Goal: Communication & Community: Answer question/provide support

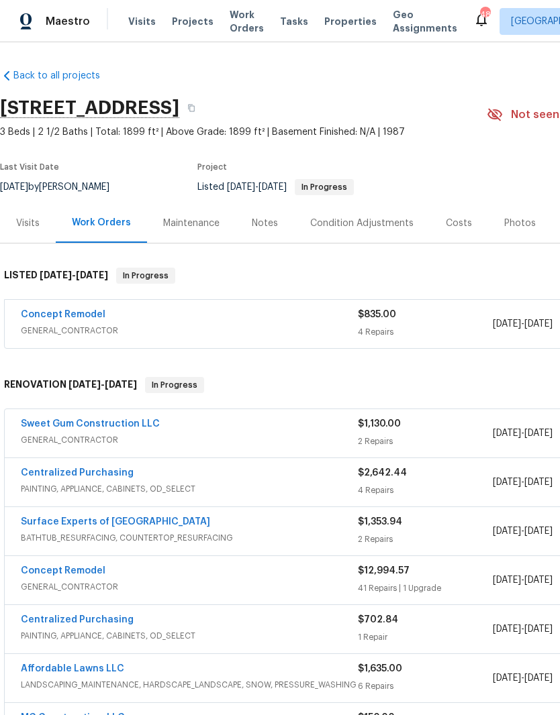
scroll to position [0, -1]
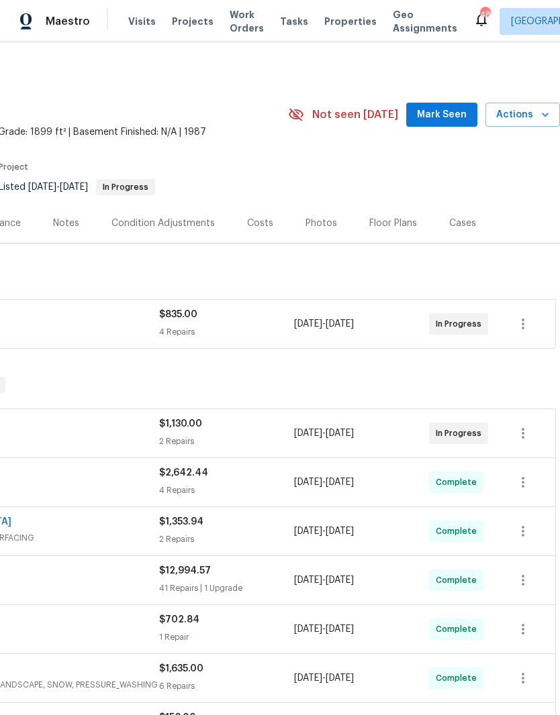
scroll to position [0, 199]
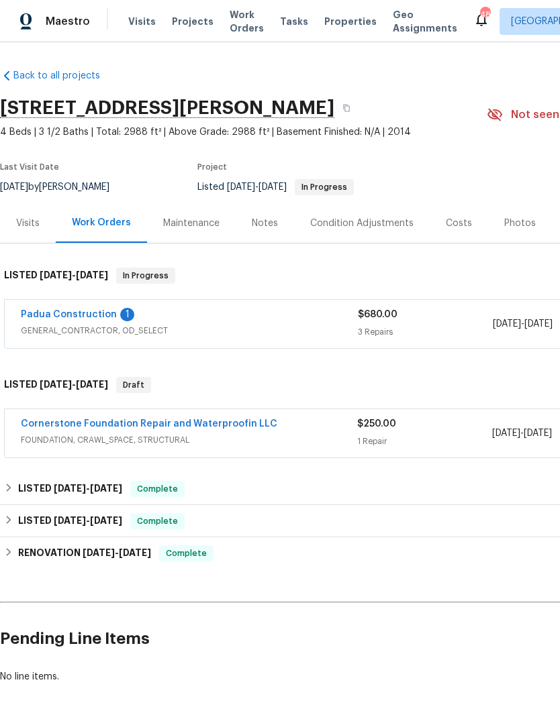
click at [97, 312] on link "Padua Construction" at bounding box center [69, 314] width 96 height 9
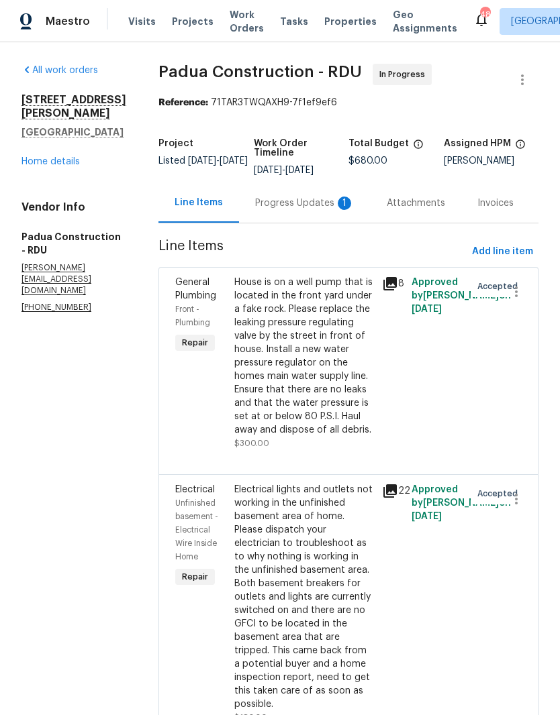
click at [294, 192] on div "Progress Updates 1" at bounding box center [305, 203] width 132 height 40
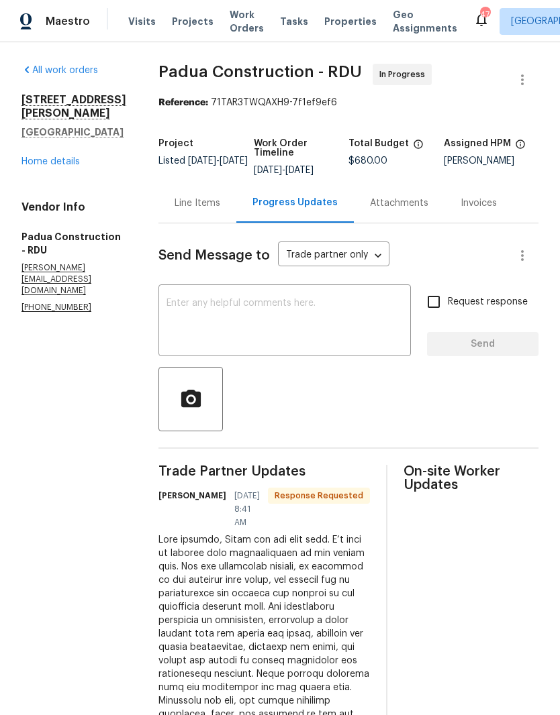
click at [175, 210] on div "Line Items" at bounding box center [198, 203] width 46 height 13
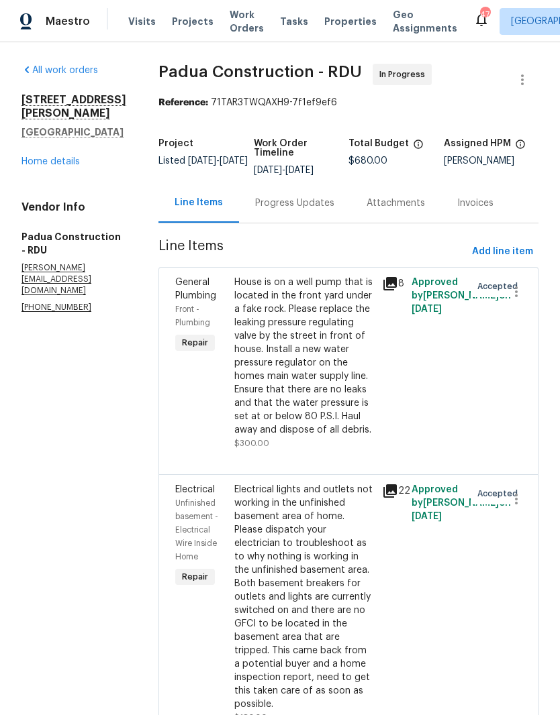
click at [280, 183] on div "Progress Updates" at bounding box center [294, 203] width 111 height 40
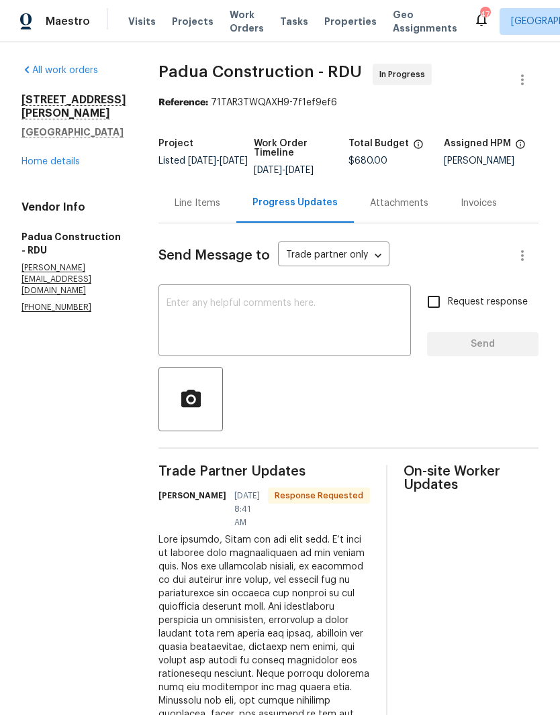
click at [283, 316] on textarea at bounding box center [284, 322] width 236 height 47
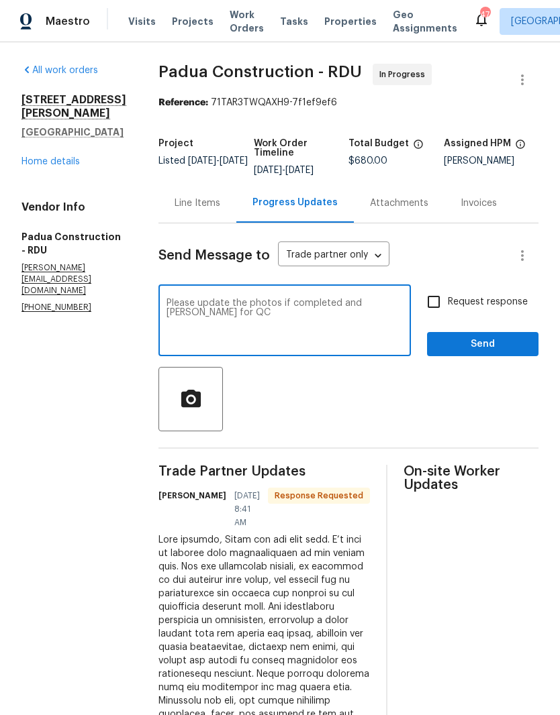
type textarea "Please update the photos if completed and mark ready for QC"
click at [424, 308] on input "Request response" at bounding box center [433, 302] width 28 height 28
checkbox input "true"
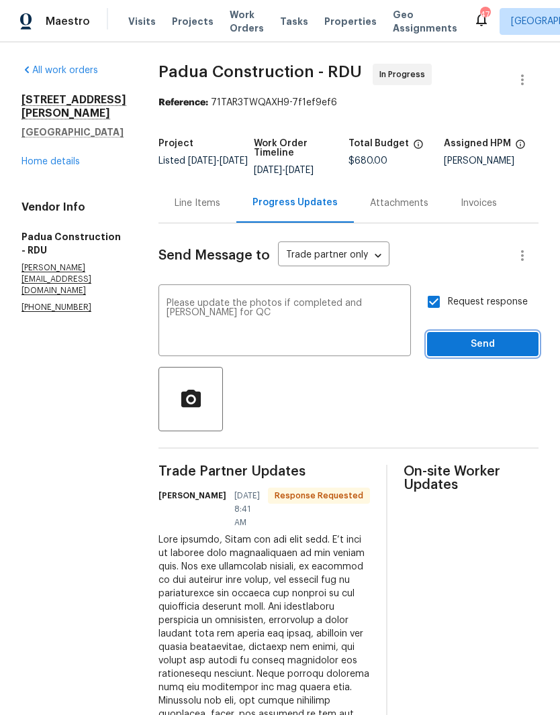
click at [461, 343] on span "Send" at bounding box center [483, 344] width 90 height 17
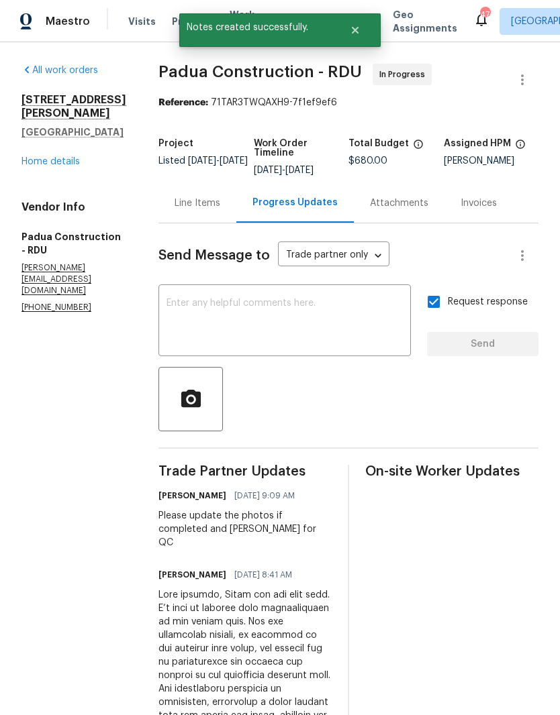
click at [175, 207] on div "Line Items" at bounding box center [198, 203] width 46 height 13
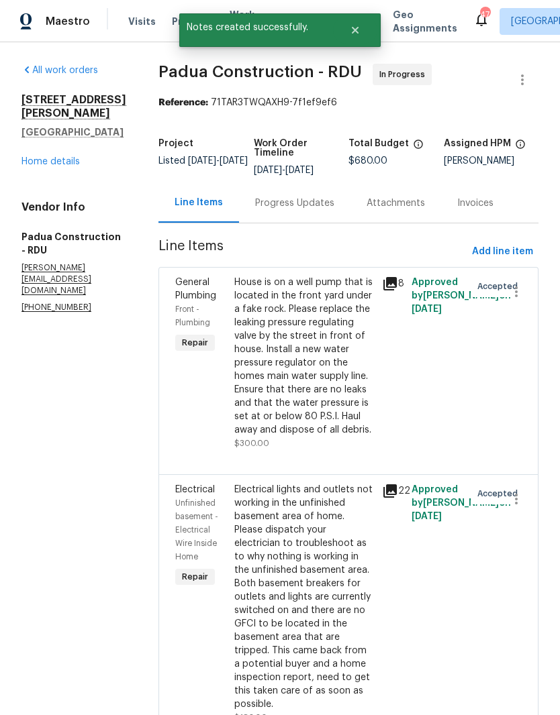
click at [62, 166] on link "Home details" at bounding box center [50, 161] width 58 height 9
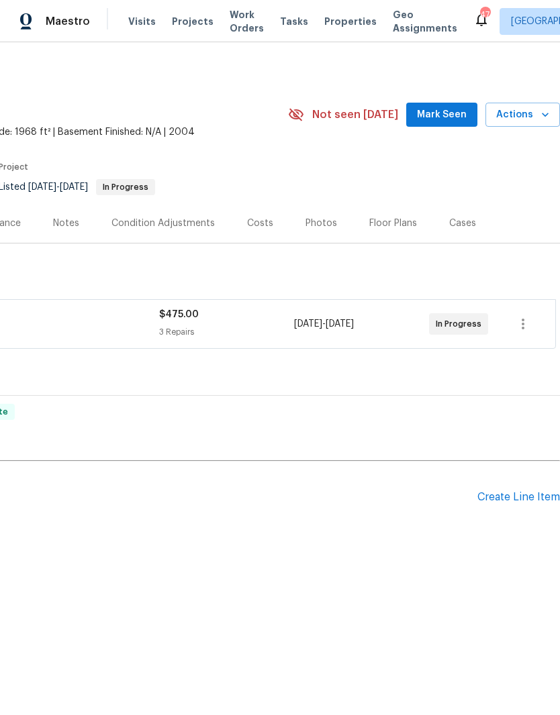
scroll to position [0, 199]
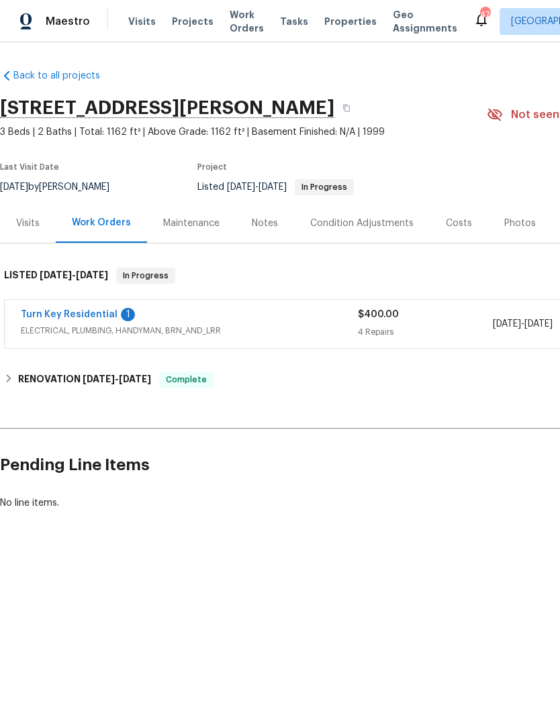
click at [100, 314] on link "Turn Key Residential" at bounding box center [69, 314] width 97 height 9
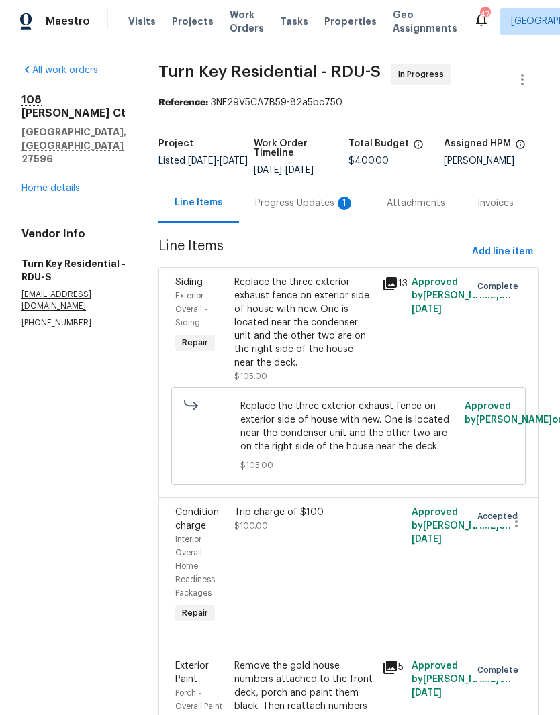
click at [326, 205] on div "Progress Updates 1" at bounding box center [304, 203] width 99 height 13
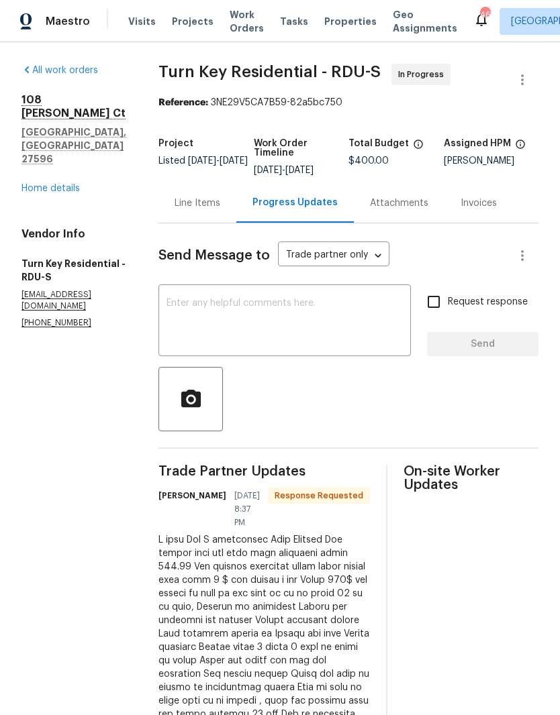
click at [346, 324] on textarea at bounding box center [284, 322] width 236 height 47
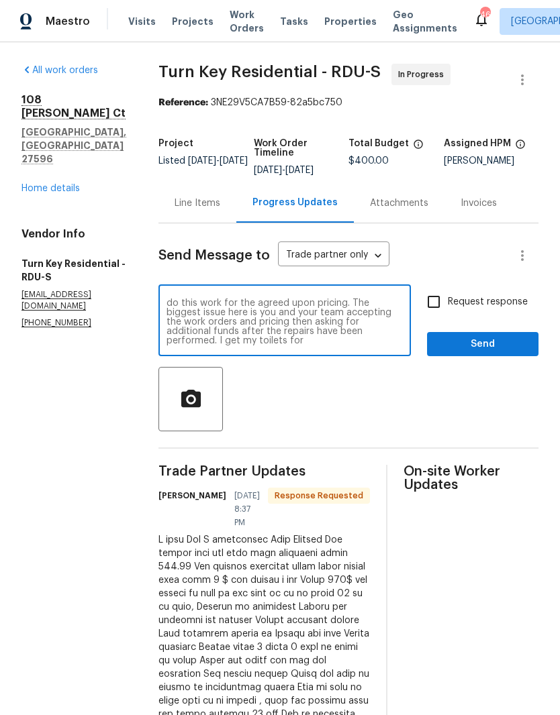
scroll to position [19, 0]
click at [360, 346] on textarea "I understand your frustration but our other vendors do this work for the agreed…" at bounding box center [284, 322] width 236 height 47
click at [308, 346] on textarea "I understand your frustration but our other vendors do this work for the agreed…" at bounding box center [284, 322] width 236 height 47
click at [339, 346] on textarea "I understand your frustration but our other vendors do this work for the agreed…" at bounding box center [284, 322] width 236 height 47
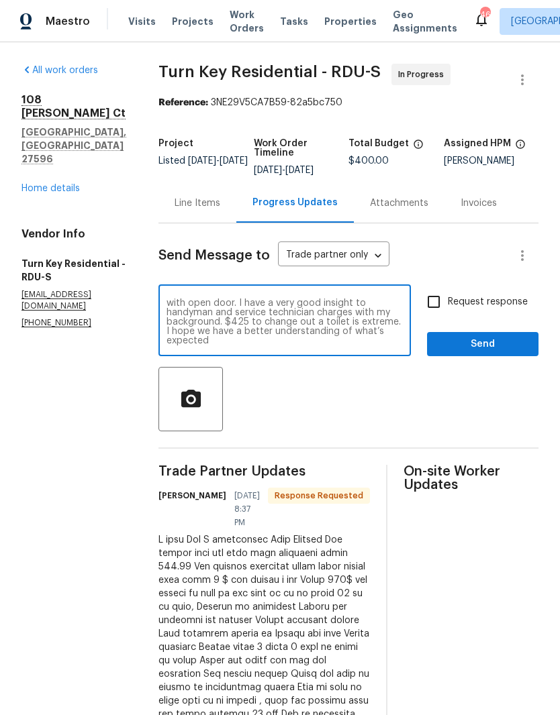
scroll to position [160, 0]
type textarea "I understand your frustration but our other vendors do this work for the agreed…"
click at [431, 304] on input "Request response" at bounding box center [433, 302] width 28 height 28
checkbox input "true"
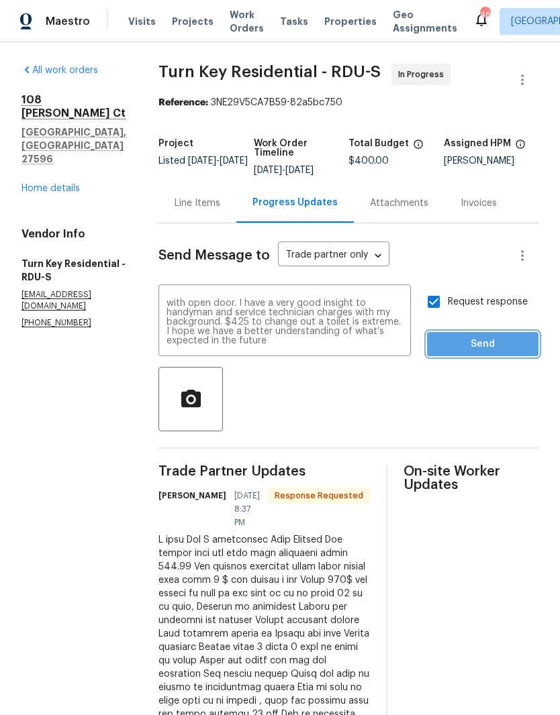
click at [495, 353] on span "Send" at bounding box center [483, 344] width 90 height 17
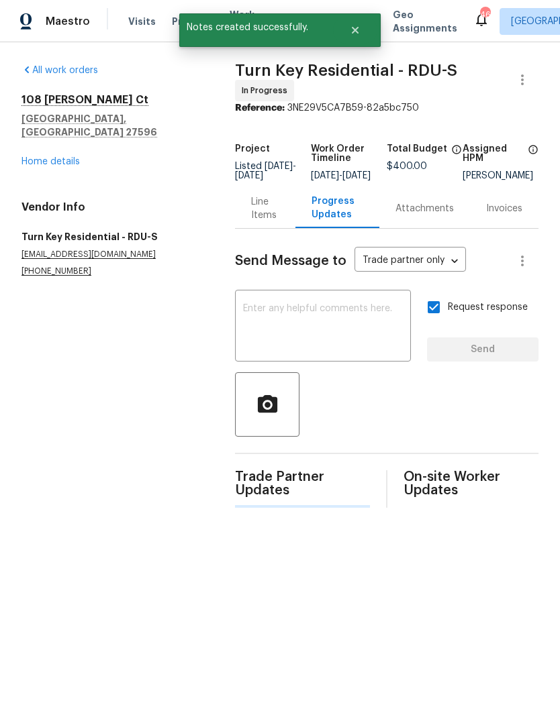
scroll to position [0, 0]
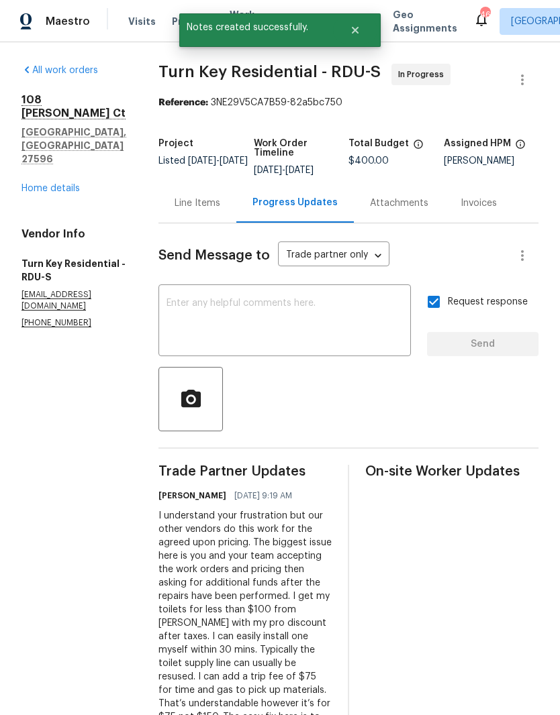
click at [220, 210] on div "Line Items" at bounding box center [198, 203] width 46 height 13
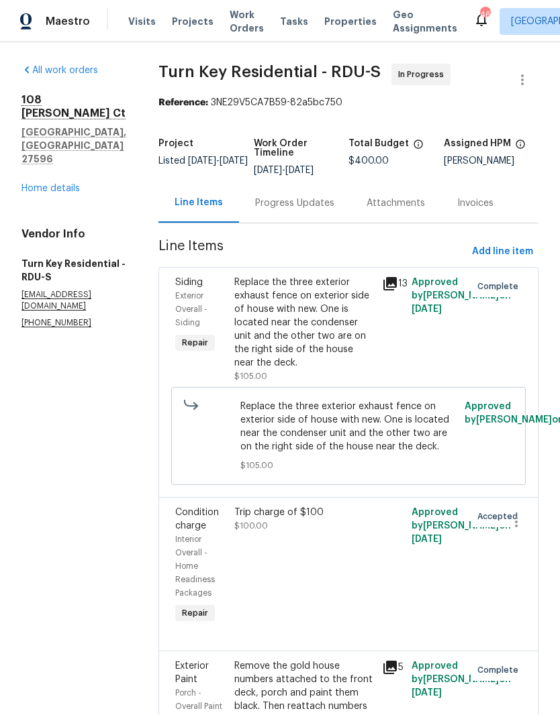
click at [334, 210] on div "Progress Updates" at bounding box center [294, 203] width 79 height 13
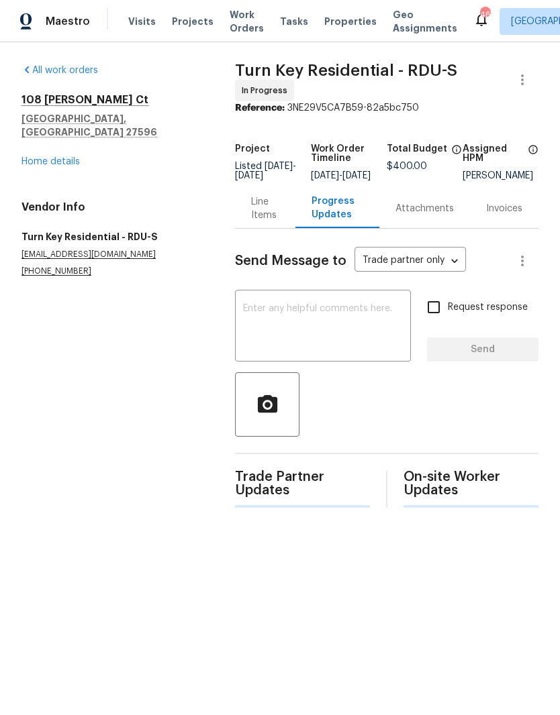
click at [325, 443] on div "Send Message to Trade partner only Trade partner only ​ x ​ Request response Se…" at bounding box center [386, 368] width 303 height 279
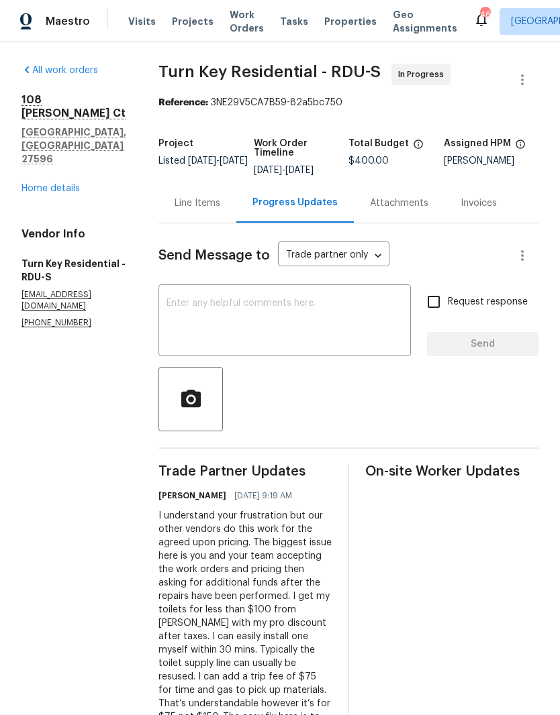
click at [338, 339] on textarea at bounding box center [284, 322] width 236 height 47
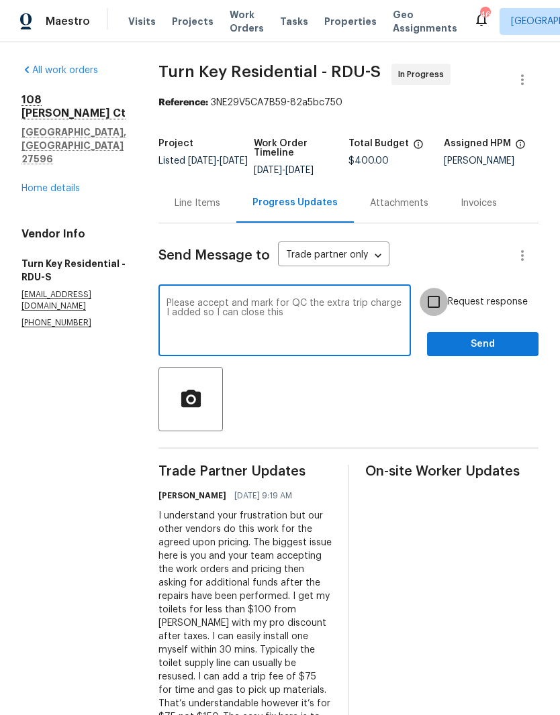
type textarea "Please accept and mark for QC the extra trip charge I added so I can close this"
click at [443, 316] on input "Request response" at bounding box center [433, 302] width 28 height 28
checkbox input "true"
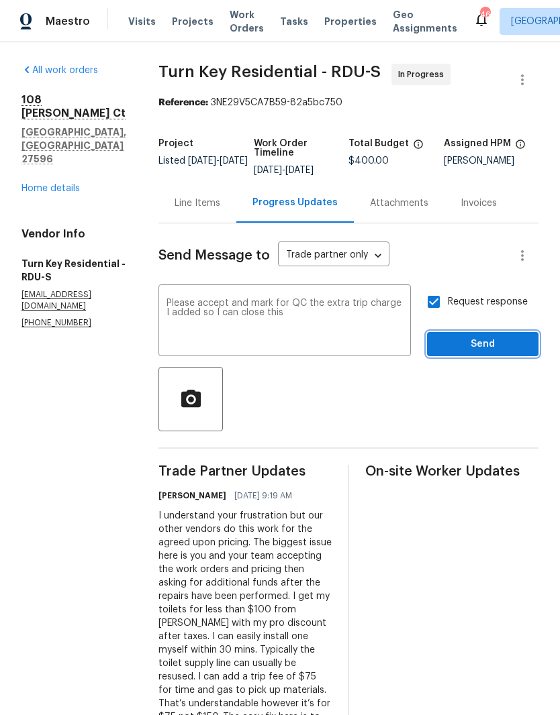
click at [458, 351] on span "Send" at bounding box center [483, 344] width 90 height 17
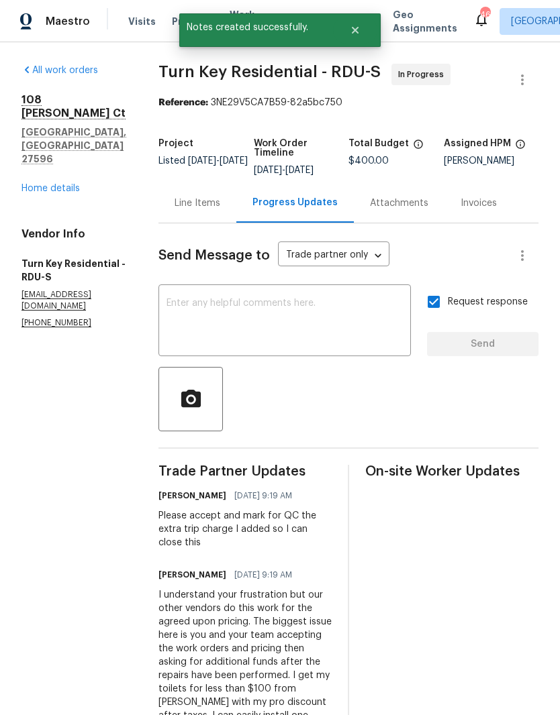
click at [60, 184] on link "Home details" at bounding box center [50, 188] width 58 height 9
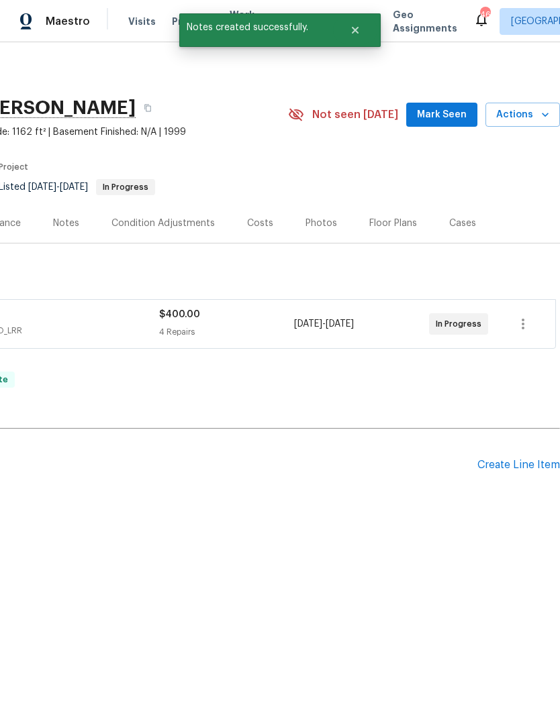
scroll to position [0, 199]
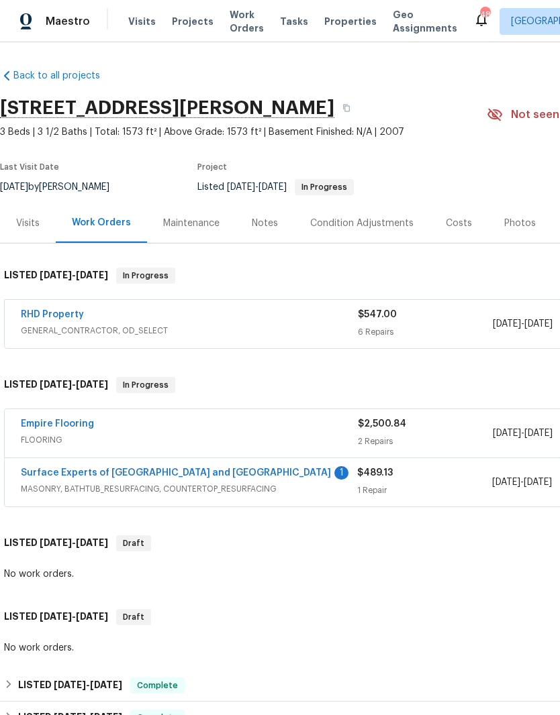
click at [200, 474] on link "Surface Experts of Durham and Chapel Hill" at bounding box center [176, 472] width 310 height 9
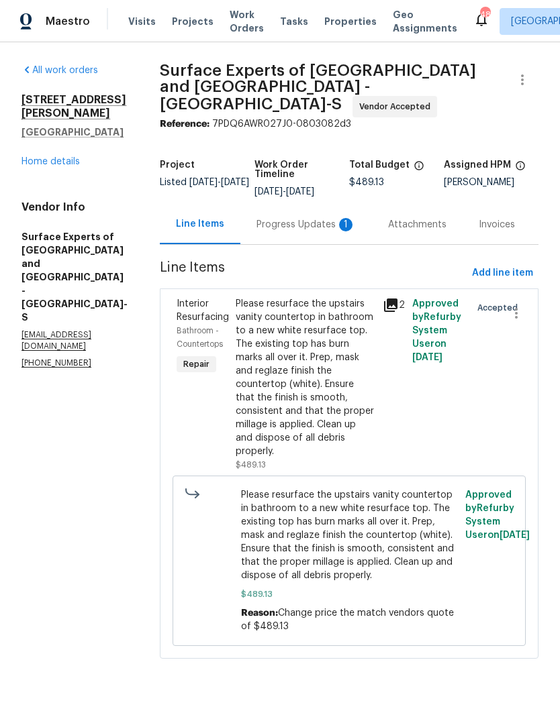
click at [320, 219] on div "Progress Updates 1" at bounding box center [305, 224] width 99 height 13
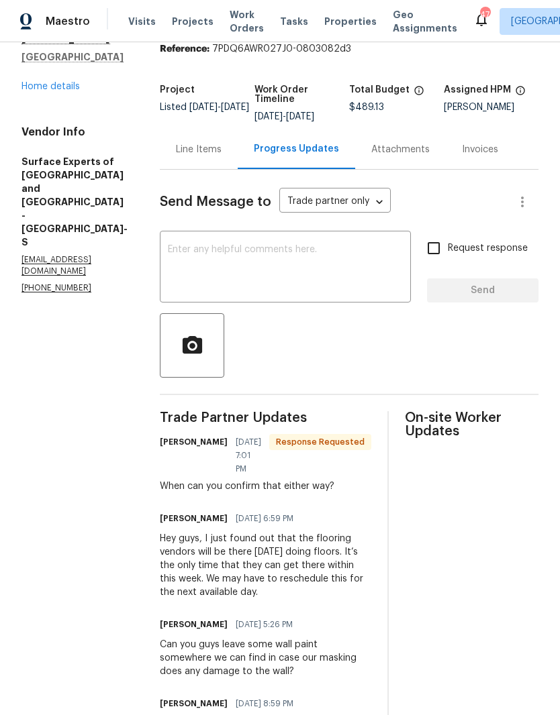
scroll to position [66, 0]
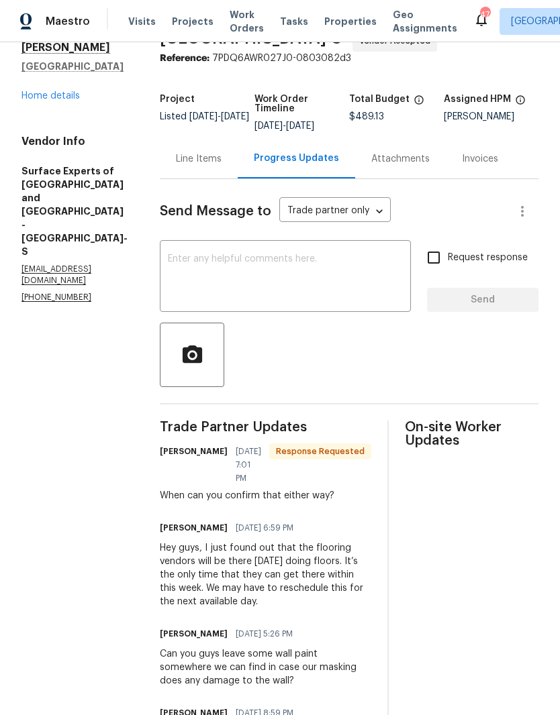
click at [358, 281] on textarea at bounding box center [285, 277] width 235 height 47
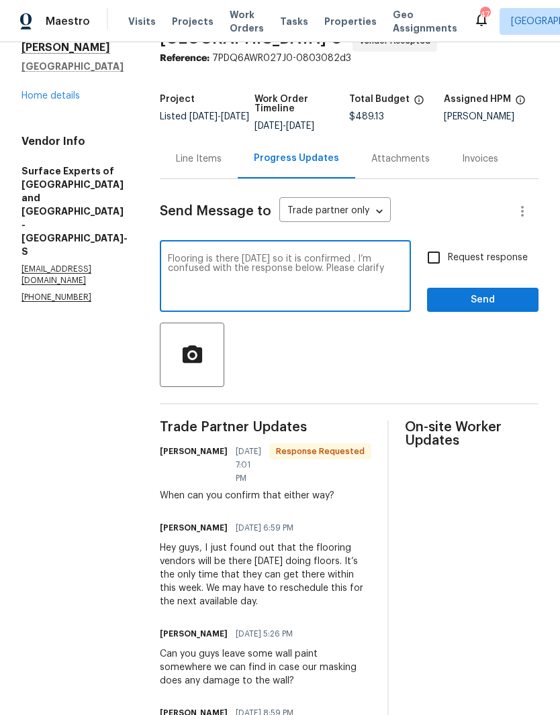
type textarea "Flooring is there today so it is confirmed . I’m confused with the response bel…"
click at [443, 250] on input "Request response" at bounding box center [433, 258] width 28 height 28
checkbox input "true"
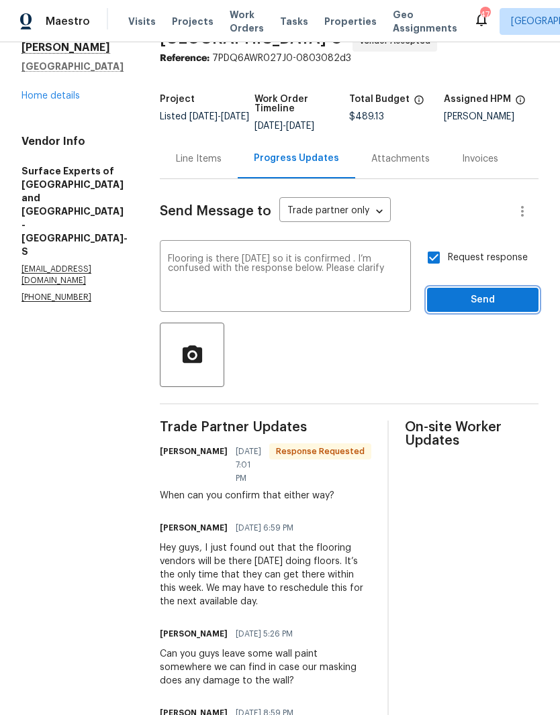
click at [460, 298] on span "Send" at bounding box center [483, 300] width 90 height 17
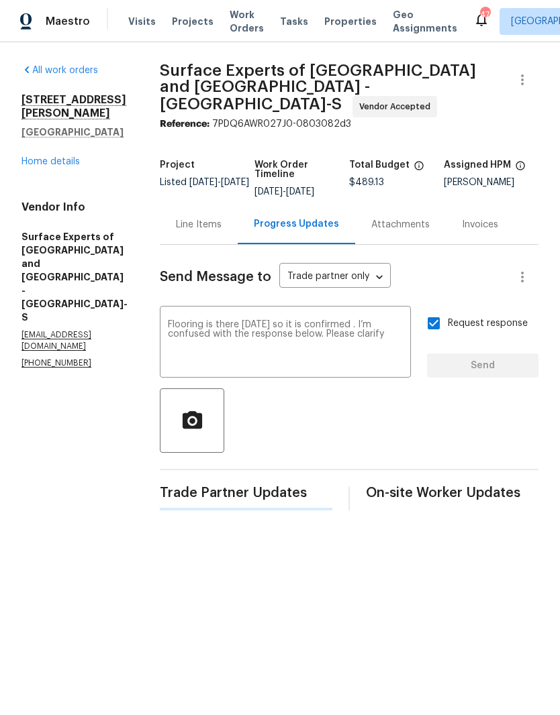
scroll to position [0, 0]
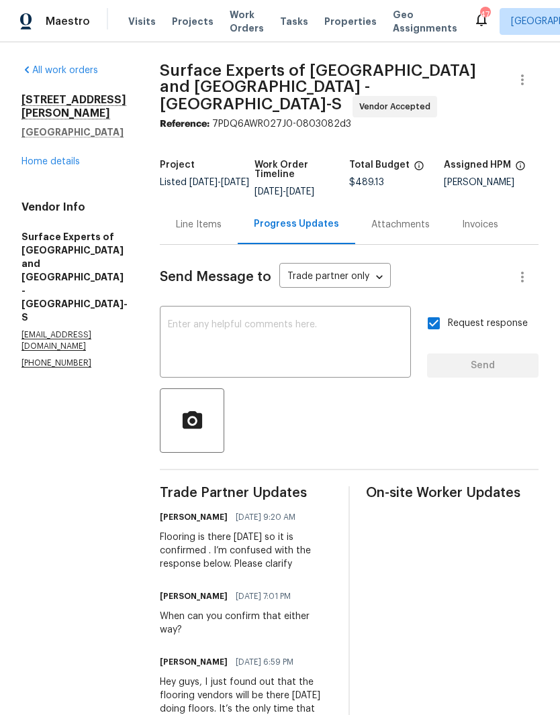
click at [70, 162] on link "Home details" at bounding box center [50, 161] width 58 height 9
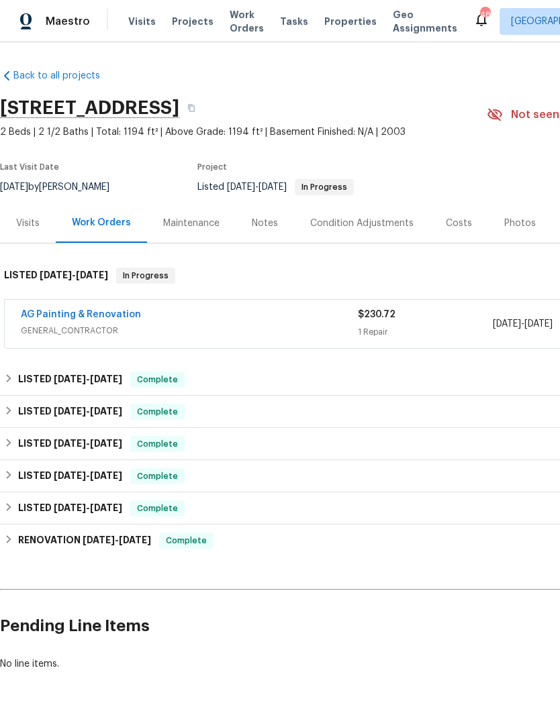
click at [106, 317] on link "AG Painting & Renovation" at bounding box center [81, 314] width 120 height 9
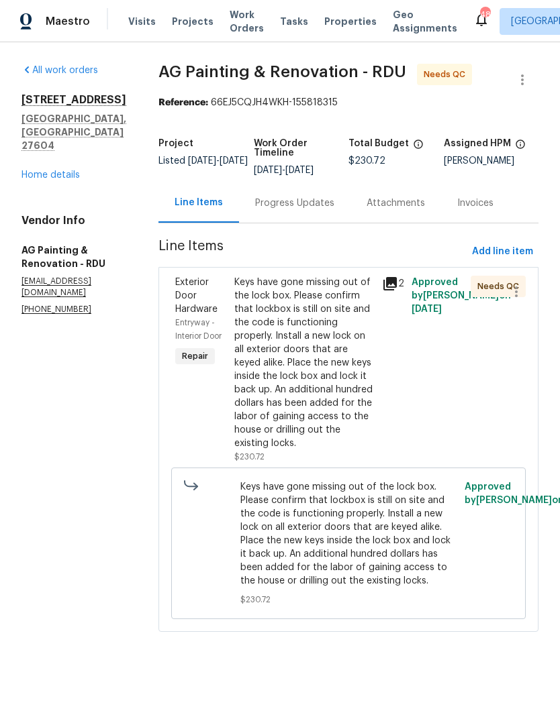
click at [328, 403] on div "Keys have gone missing out of the lock box. Please confirm that lockbox is stil…" at bounding box center [304, 363] width 140 height 175
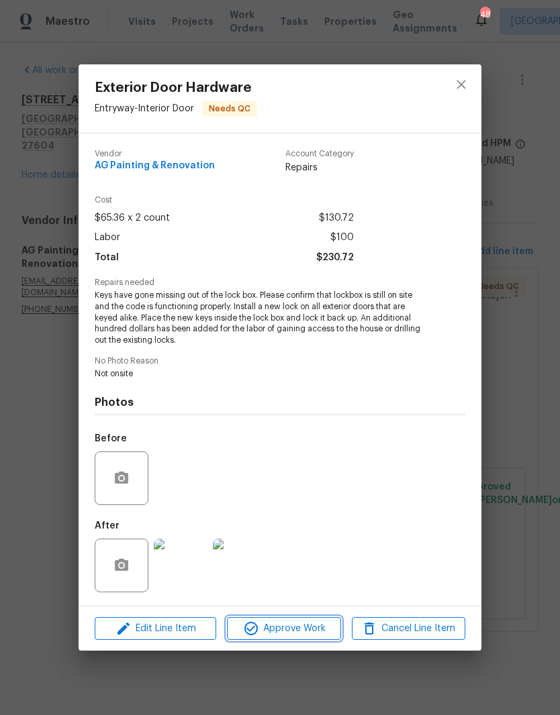
click at [293, 622] on span "Approve Work" at bounding box center [283, 629] width 105 height 17
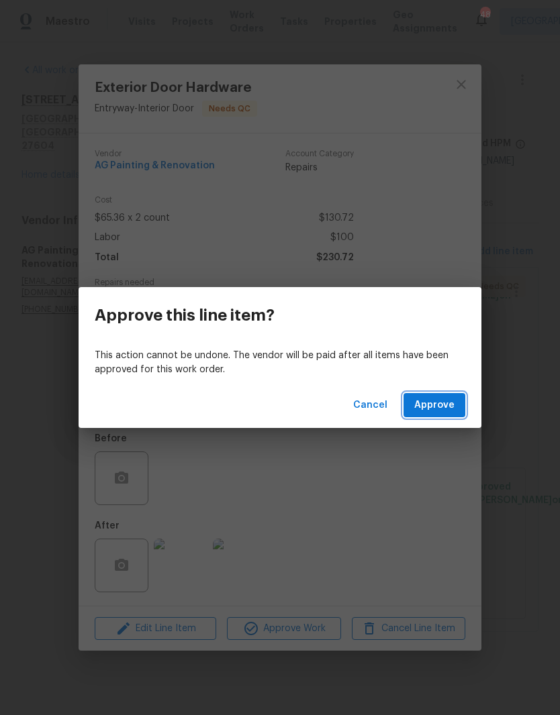
click at [440, 407] on span "Approve" at bounding box center [434, 405] width 40 height 17
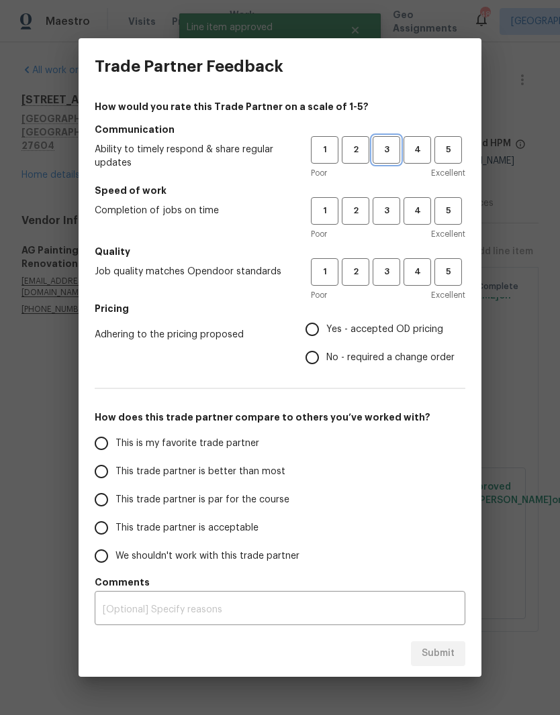
click at [391, 143] on span "3" at bounding box center [386, 149] width 25 height 15
click at [389, 215] on span "3" at bounding box center [386, 210] width 25 height 15
click at [387, 266] on span "3" at bounding box center [386, 271] width 25 height 15
click at [354, 327] on span "Yes - accepted OD pricing" at bounding box center [384, 330] width 117 height 14
click at [326, 327] on input "Yes - accepted OD pricing" at bounding box center [312, 329] width 28 height 28
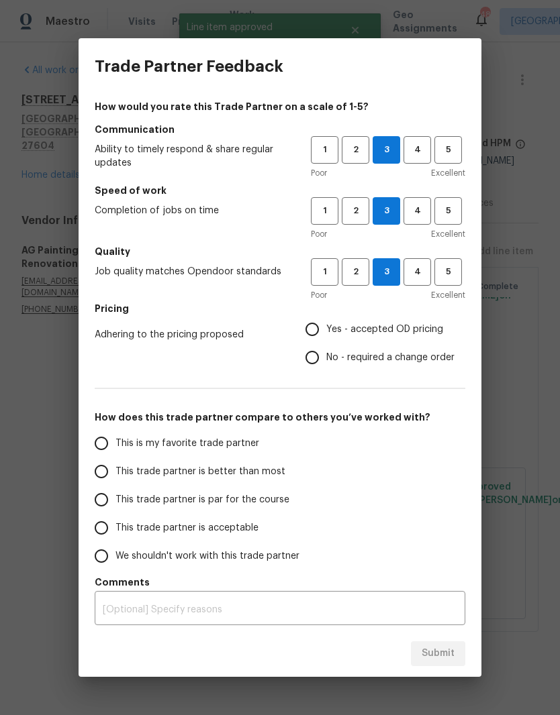
radio input "true"
click at [213, 497] on span "This trade partner is par for the course" at bounding box center [202, 500] width 174 height 14
click at [115, 497] on input "This trade partner is par for the course" at bounding box center [101, 500] width 28 height 28
radio input "false"
click at [249, 468] on span "This trade partner is better than most" at bounding box center [200, 472] width 170 height 14
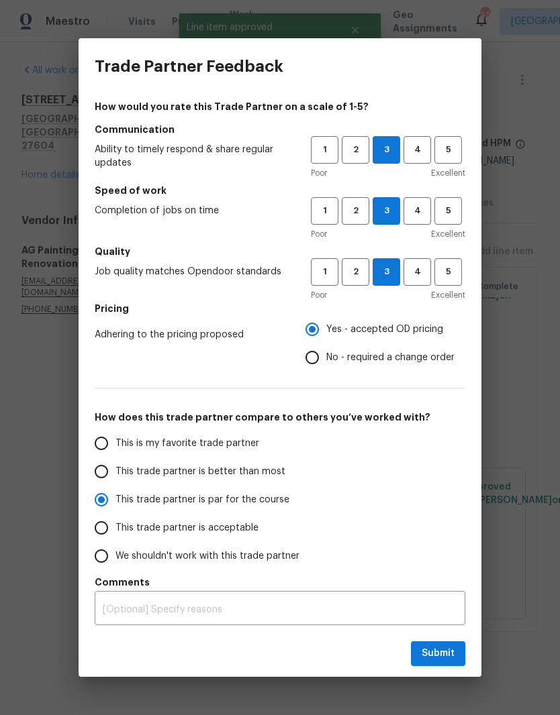
click at [115, 468] on input "This trade partner is better than most" at bounding box center [101, 472] width 28 height 28
click at [437, 648] on span "Submit" at bounding box center [438, 654] width 33 height 17
radio input "true"
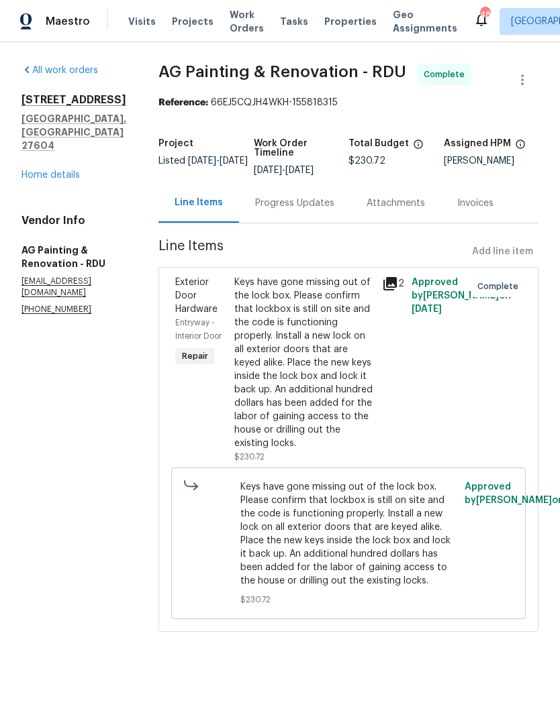
radio input "false"
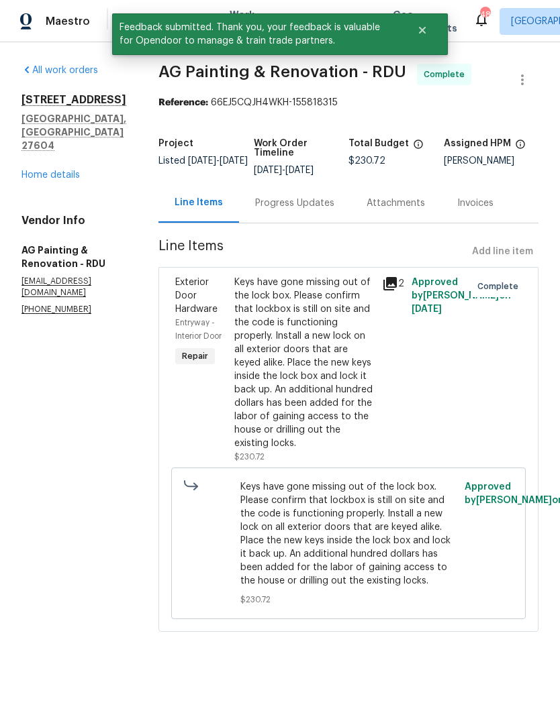
click at [60, 170] on link "Home details" at bounding box center [50, 174] width 58 height 9
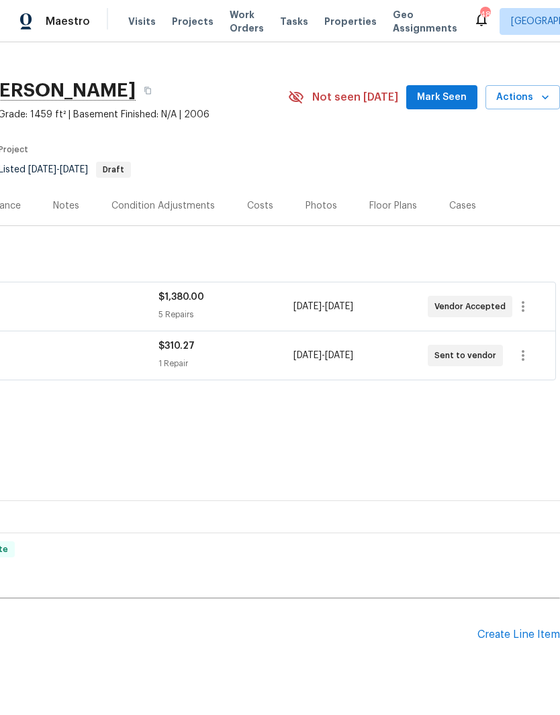
scroll to position [17, 199]
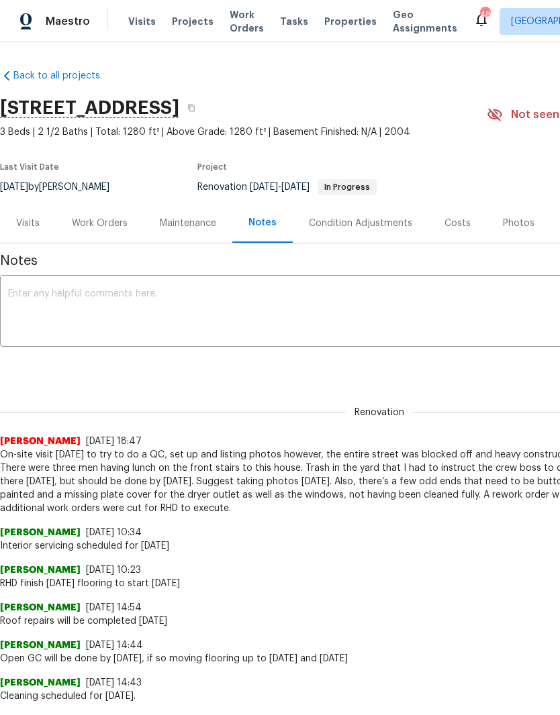
click at [95, 233] on div "Work Orders" at bounding box center [100, 223] width 88 height 40
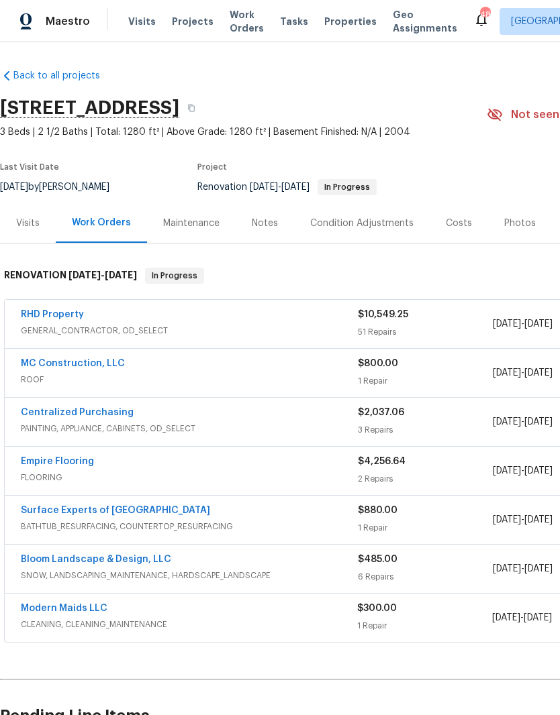
click at [78, 611] on link "Modern Maids LLC" at bounding box center [64, 608] width 87 height 9
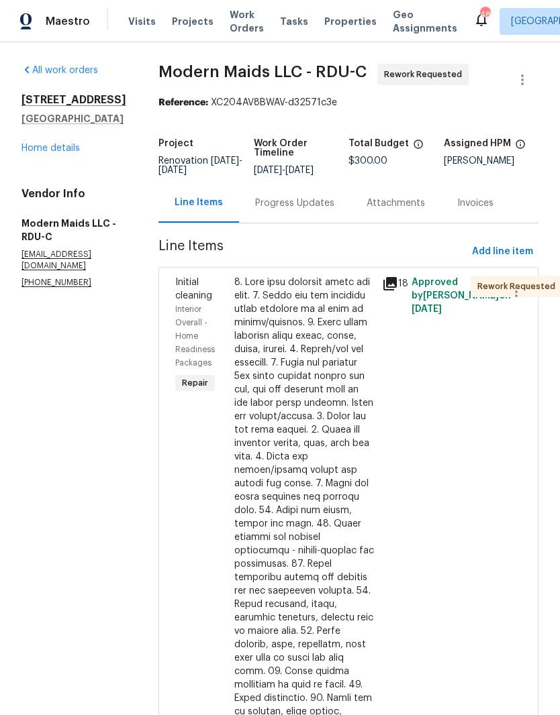
click at [324, 210] on div "Progress Updates" at bounding box center [294, 203] width 79 height 13
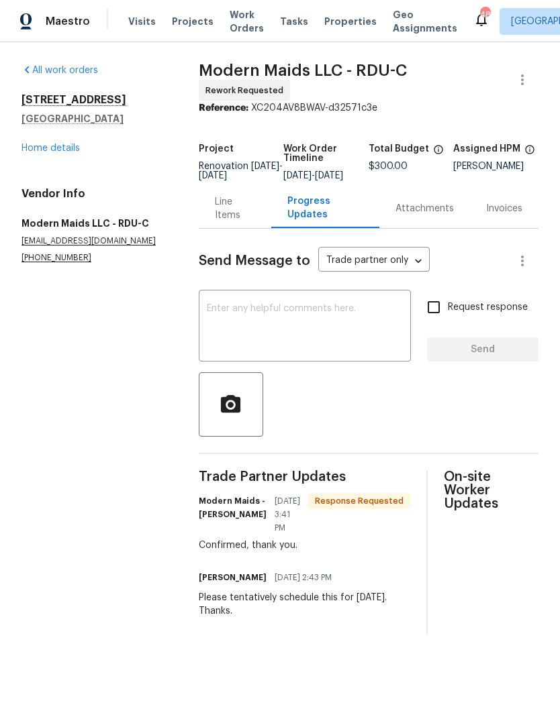
click at [363, 325] on textarea at bounding box center [305, 327] width 196 height 47
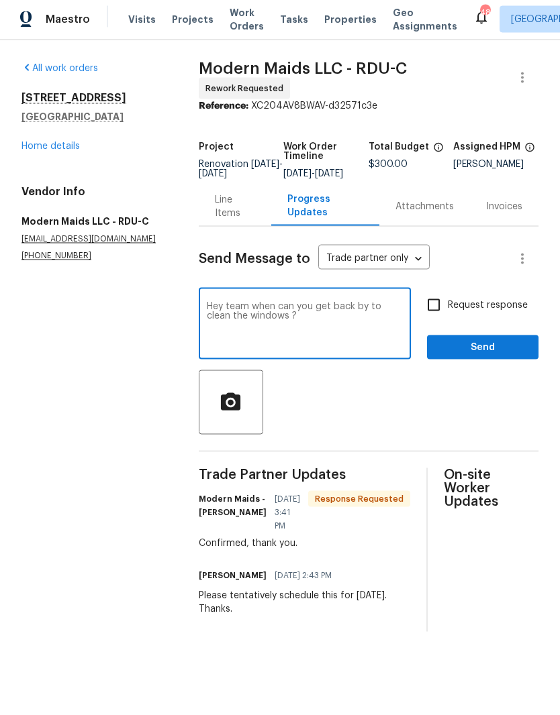
type textarea "Hey team when can you get back by to clean the windows ?"
click at [458, 350] on span "Send" at bounding box center [483, 350] width 90 height 17
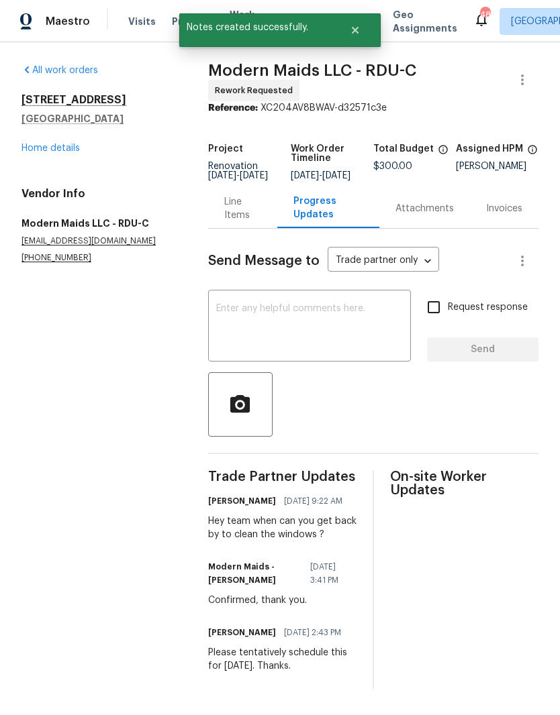
click at [67, 146] on link "Home details" at bounding box center [50, 148] width 58 height 9
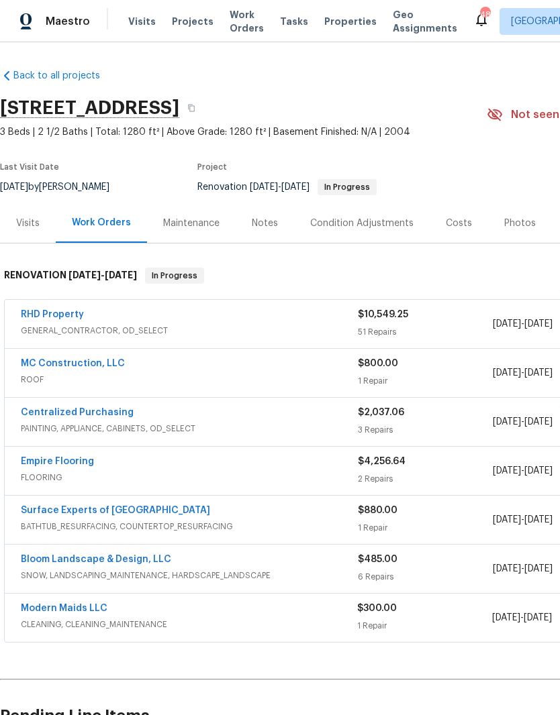
click at [59, 312] on link "RHD Property" at bounding box center [52, 314] width 63 height 9
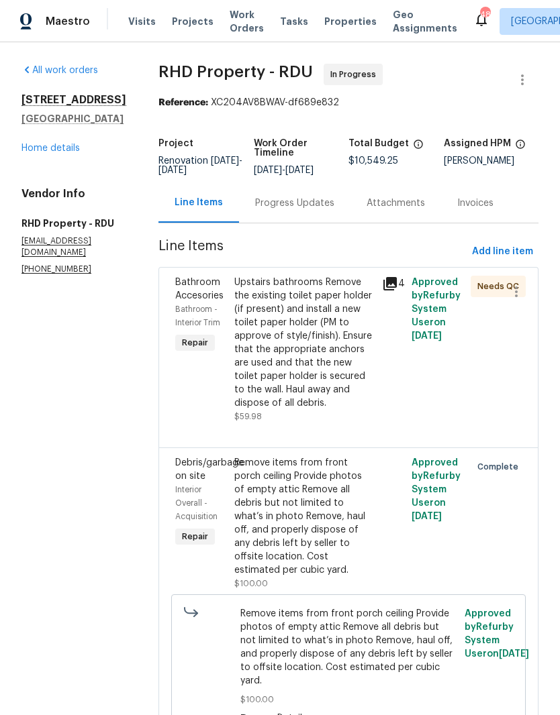
click at [348, 388] on div "Upstairs bathrooms Remove the existing toilet paper holder (if present) and ins…" at bounding box center [304, 343] width 140 height 134
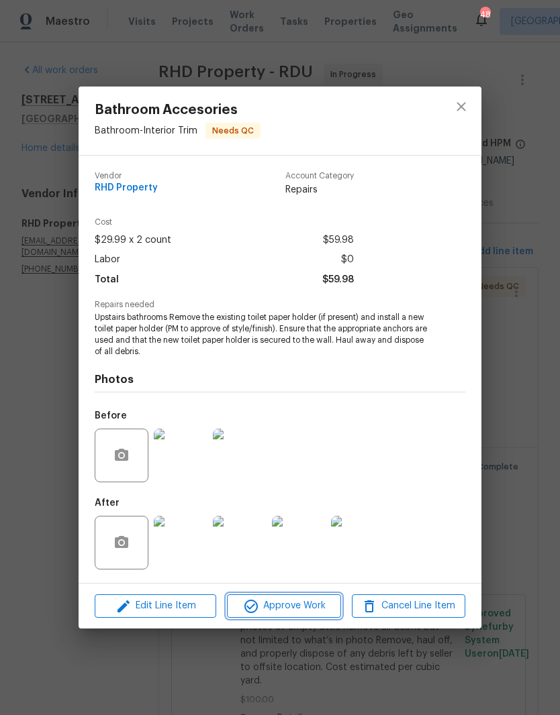
click at [302, 605] on span "Approve Work" at bounding box center [283, 606] width 105 height 17
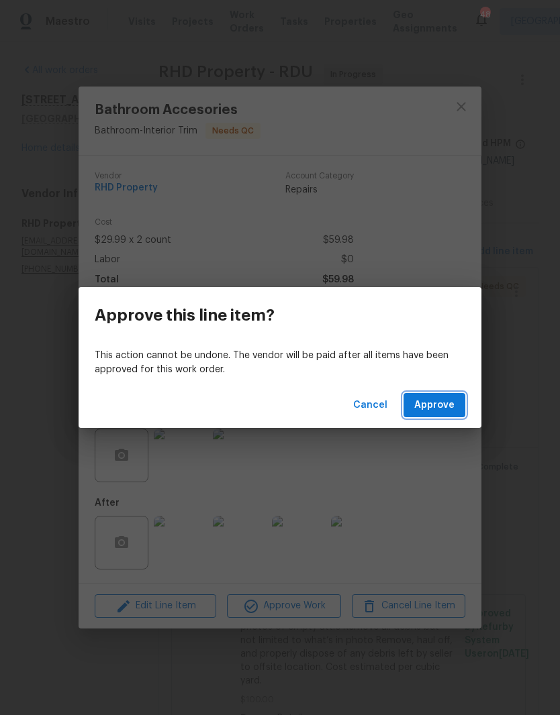
click at [440, 410] on span "Approve" at bounding box center [434, 405] width 40 height 17
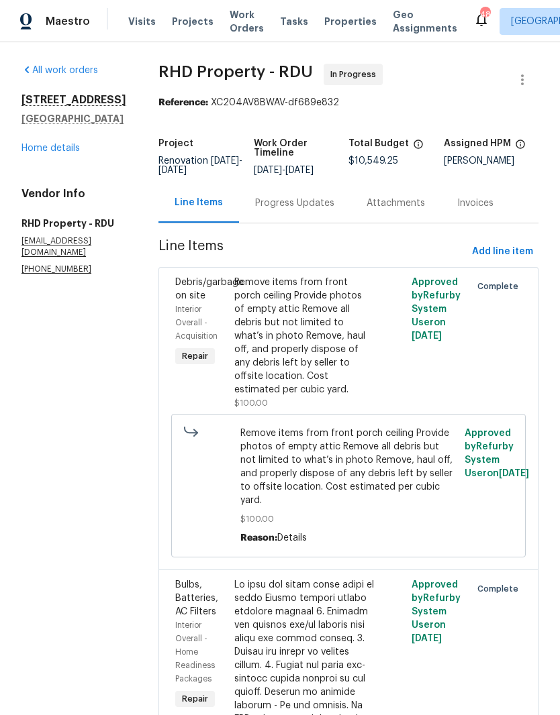
click at [323, 210] on div "Progress Updates" at bounding box center [294, 203] width 79 height 13
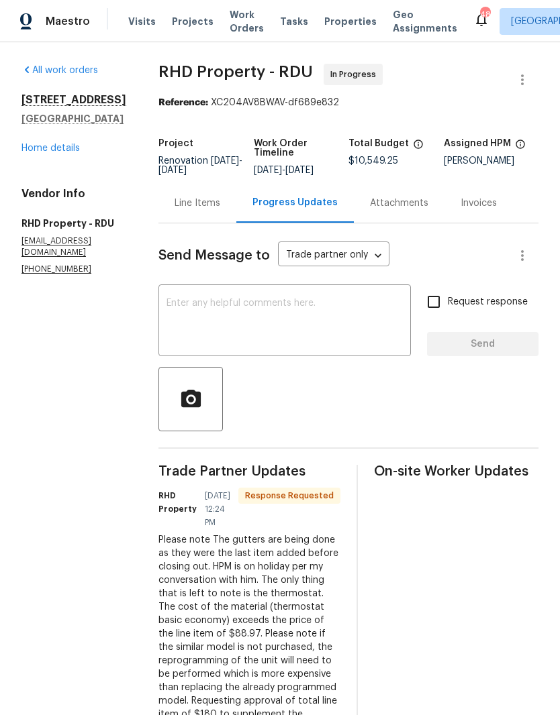
click at [300, 326] on textarea at bounding box center [284, 322] width 236 height 47
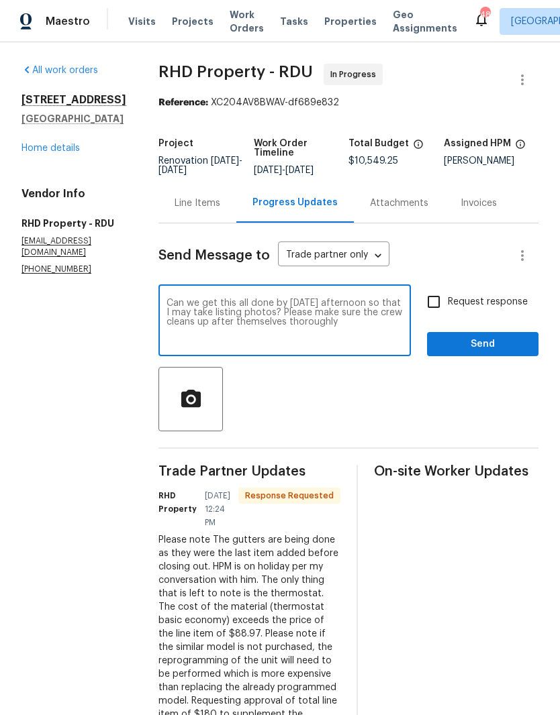
type textarea "Can we get this all done by Friday afternoon so that I may take listing photos?…"
click at [444, 316] on input "Request response" at bounding box center [433, 302] width 28 height 28
checkbox input "true"
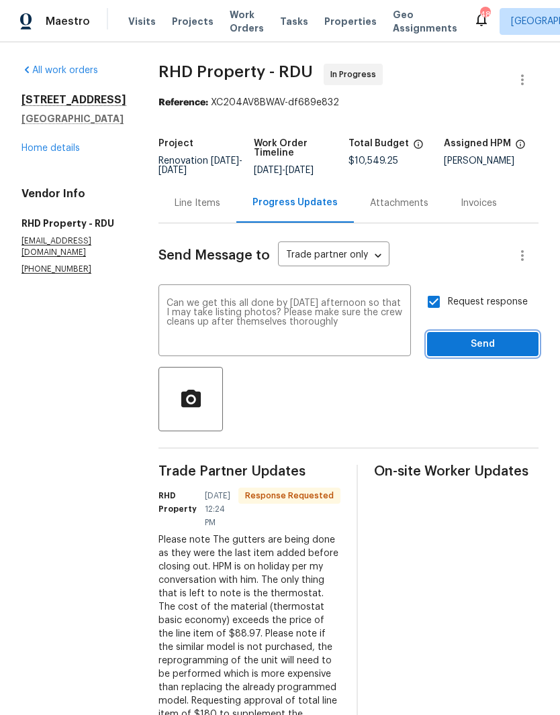
click at [456, 351] on span "Send" at bounding box center [483, 344] width 90 height 17
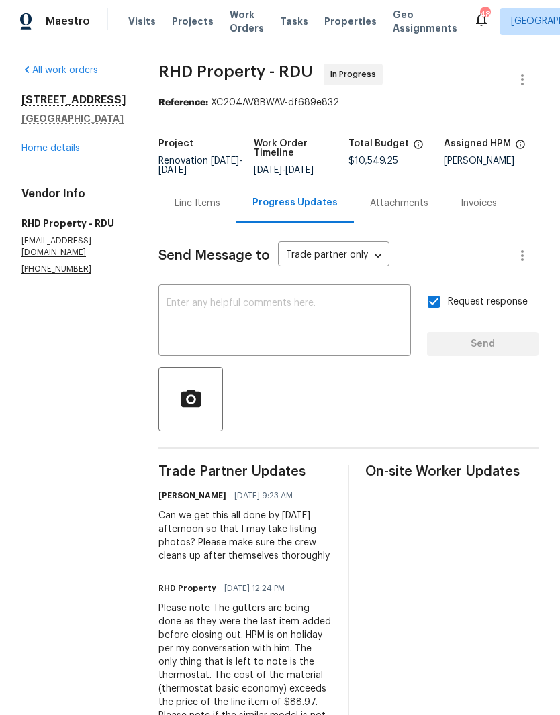
click at [207, 223] on div "Line Items" at bounding box center [197, 203] width 78 height 40
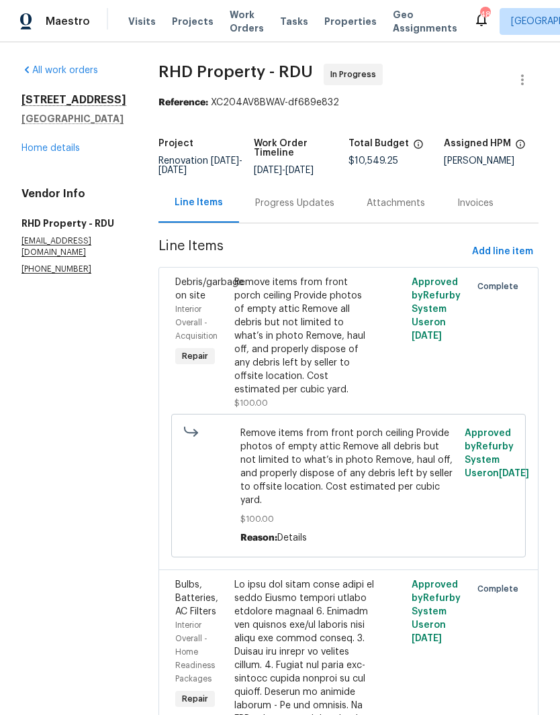
click at [79, 144] on link "Home details" at bounding box center [50, 148] width 58 height 9
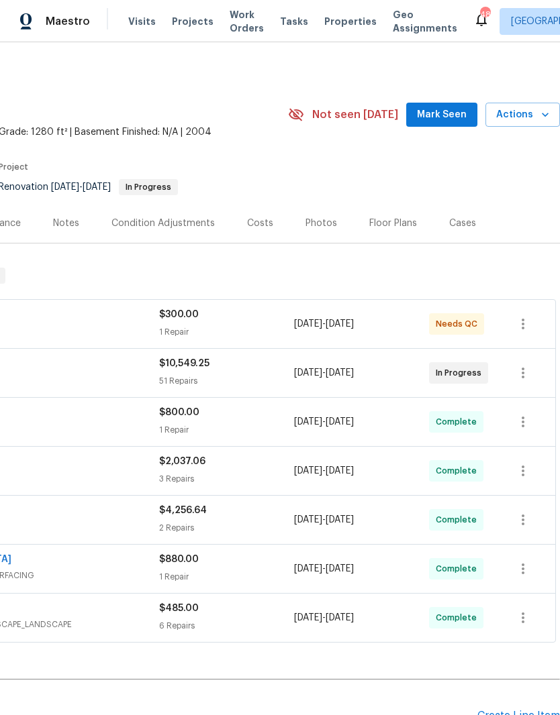
scroll to position [0, 199]
click at [526, 372] on icon "button" at bounding box center [523, 373] width 16 height 16
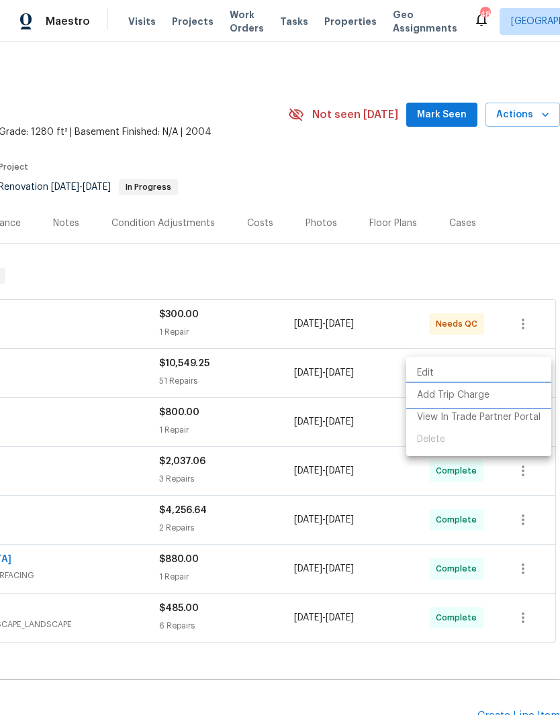
click at [482, 396] on li "Add Trip Charge" at bounding box center [478, 396] width 145 height 22
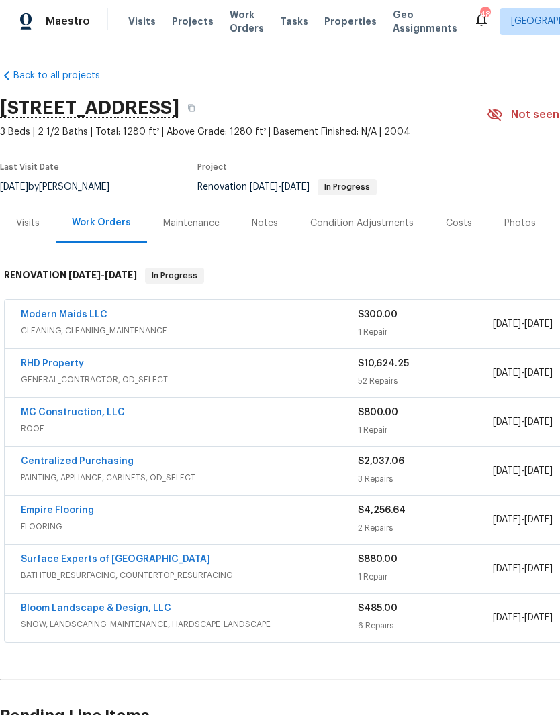
scroll to position [0, 0]
click at [80, 317] on link "Modern Maids LLC" at bounding box center [64, 314] width 87 height 9
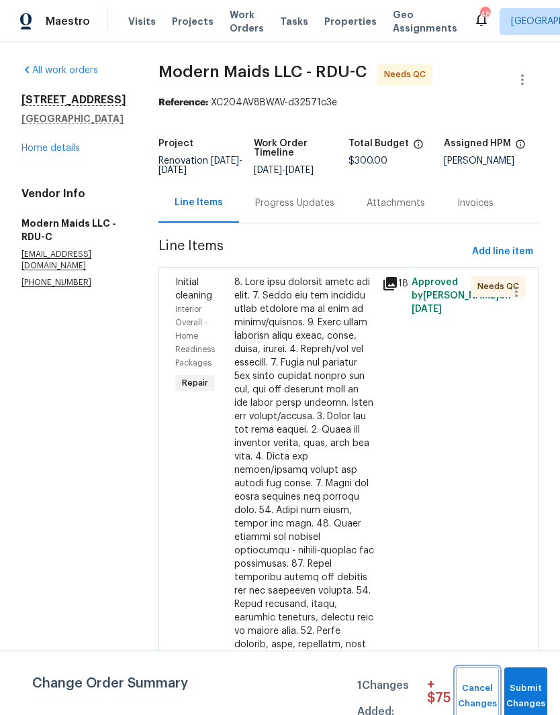
click at [477, 689] on span "Cancel Changes" at bounding box center [477, 696] width 30 height 31
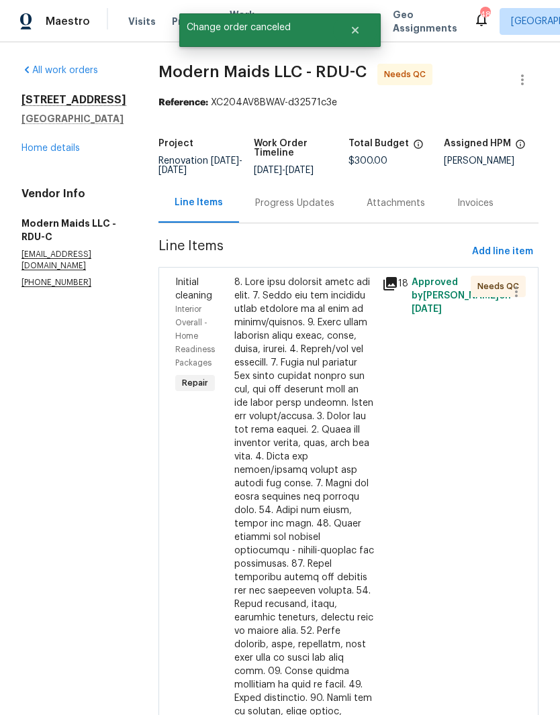
click at [56, 146] on link "Home details" at bounding box center [50, 148] width 58 height 9
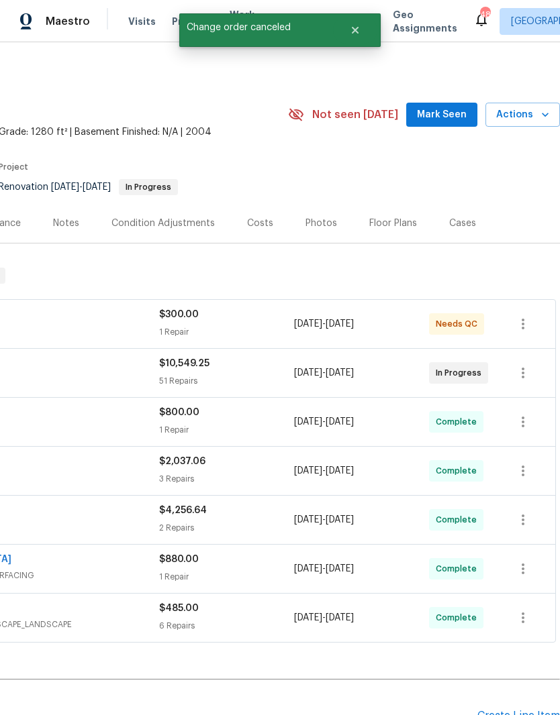
scroll to position [0, 199]
click at [528, 370] on icon "button" at bounding box center [523, 373] width 16 height 16
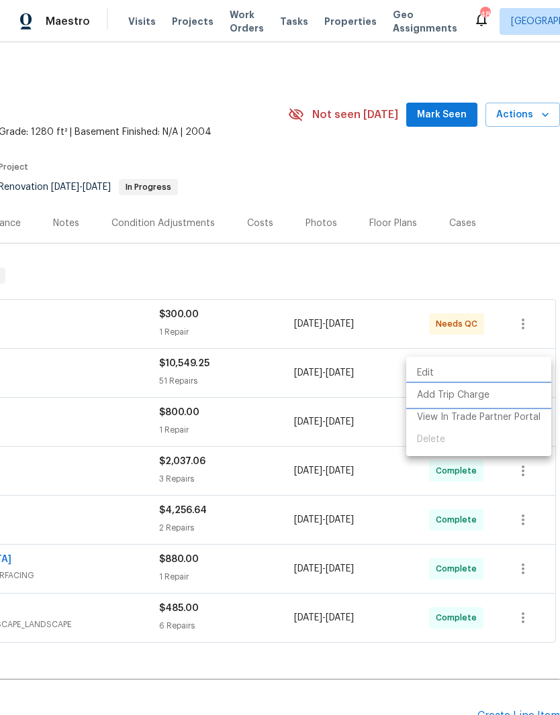
click at [491, 393] on li "Add Trip Charge" at bounding box center [478, 396] width 145 height 22
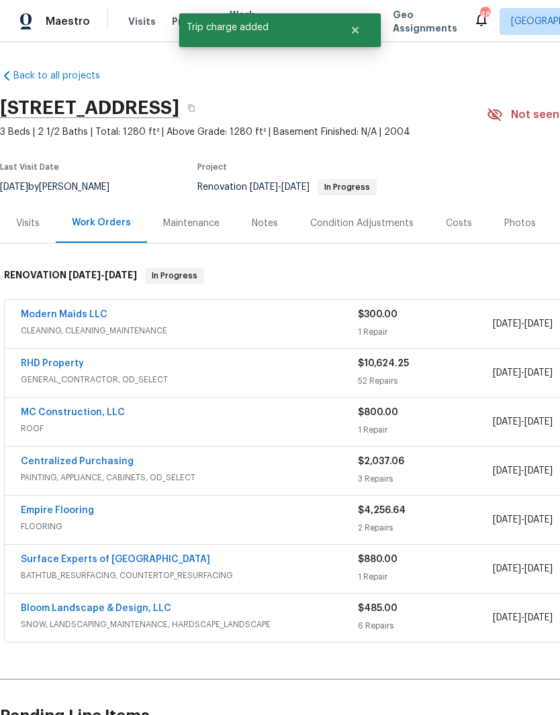
scroll to position [0, 0]
click at [55, 362] on link "RHD Property" at bounding box center [52, 363] width 63 height 9
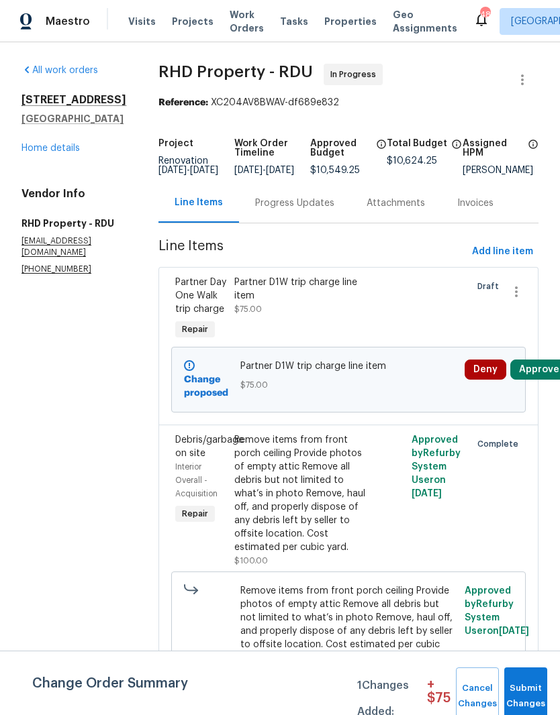
click at [540, 380] on button "Approve" at bounding box center [539, 370] width 58 height 20
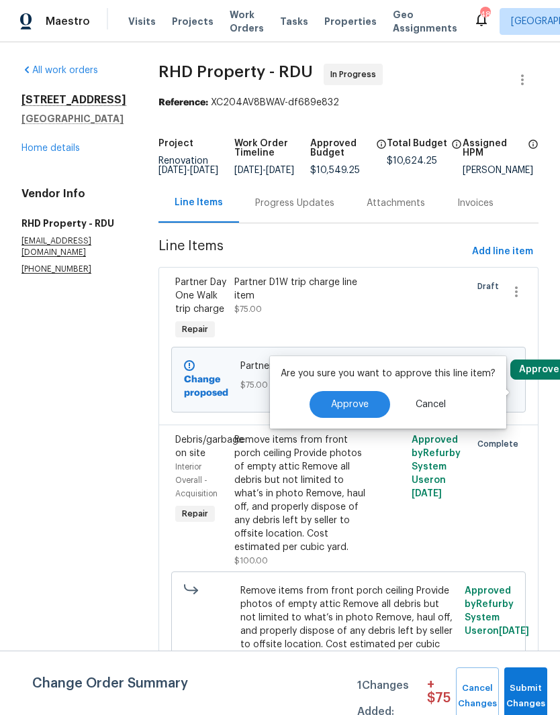
click at [344, 402] on span "Approve" at bounding box center [350, 405] width 38 height 10
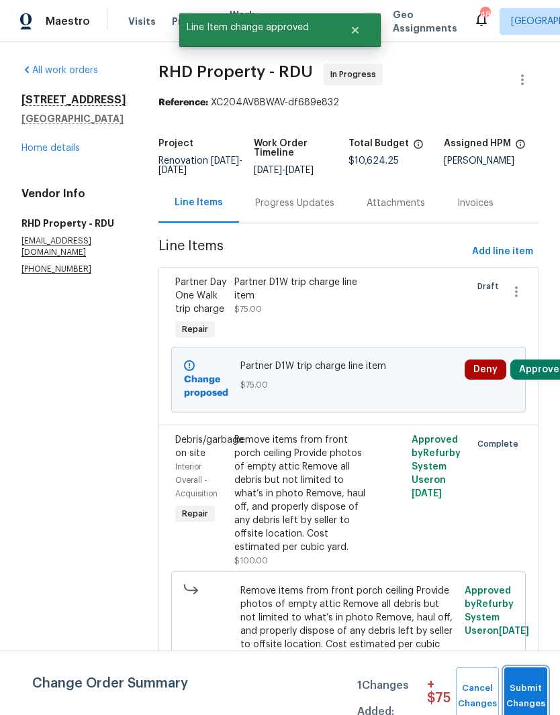
click at [526, 686] on span "Submit Changes" at bounding box center [526, 696] width 30 height 31
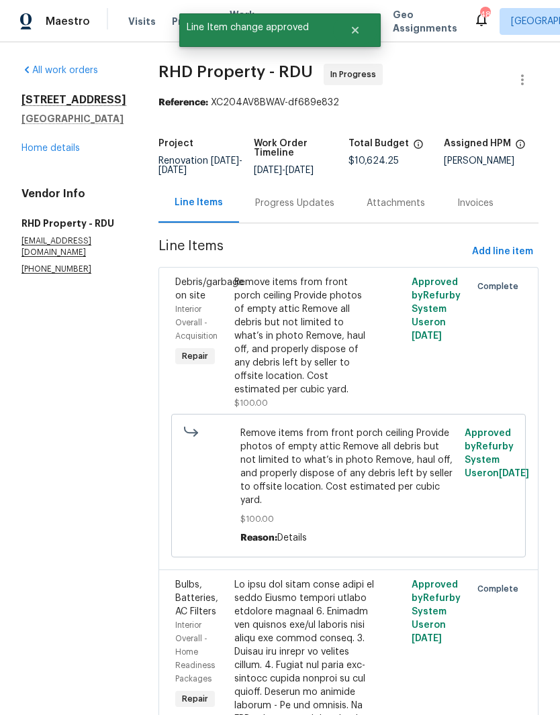
click at [60, 145] on link "Home details" at bounding box center [50, 148] width 58 height 9
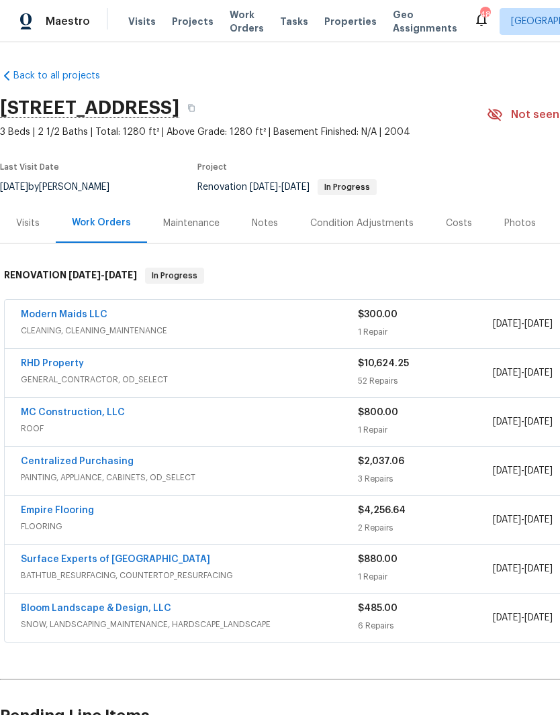
click at [84, 313] on link "Modern Maids LLC" at bounding box center [64, 314] width 87 height 9
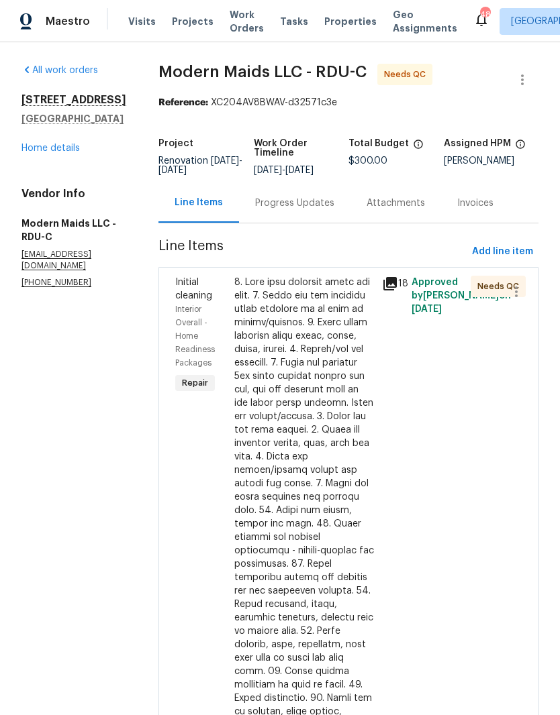
click at [318, 454] on div at bounding box center [304, 598] width 140 height 644
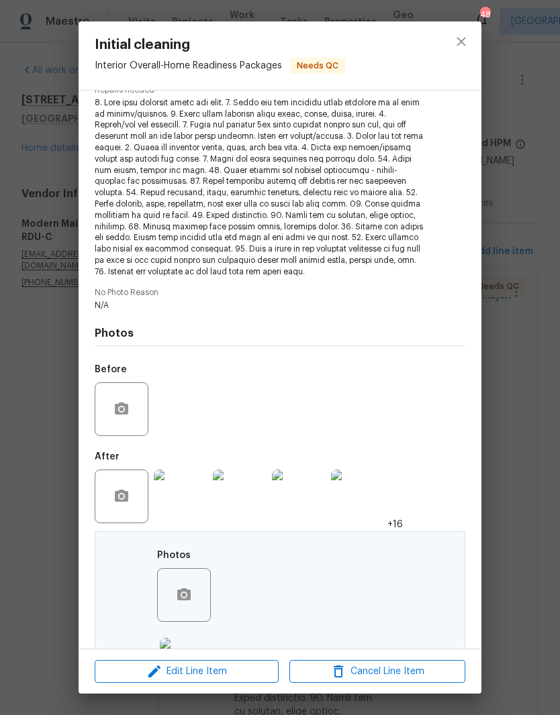
scroll to position [153, 0]
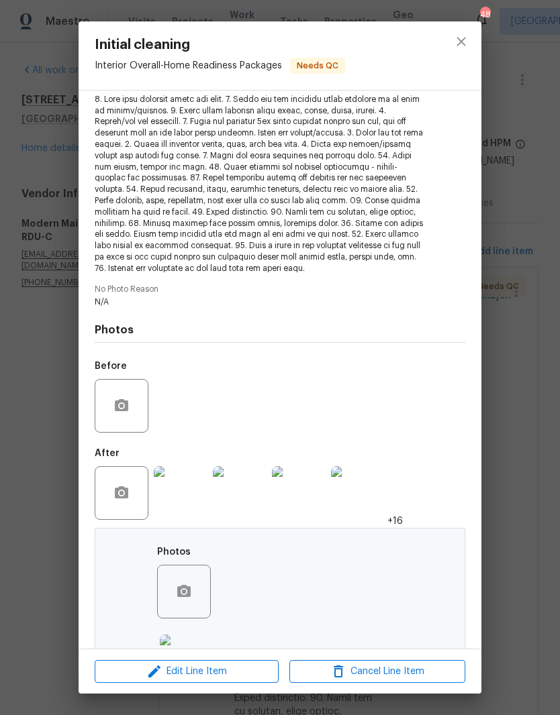
click at [180, 475] on img at bounding box center [181, 493] width 54 height 54
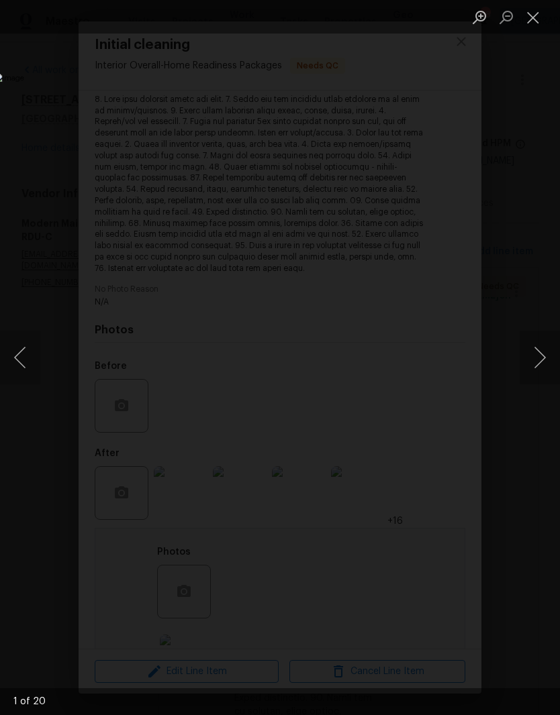
click at [535, 348] on button "Next image" at bounding box center [539, 358] width 40 height 54
click at [538, 357] on button "Next image" at bounding box center [539, 358] width 40 height 54
click at [538, 359] on button "Next image" at bounding box center [539, 358] width 40 height 54
click at [536, 360] on button "Next image" at bounding box center [539, 358] width 40 height 54
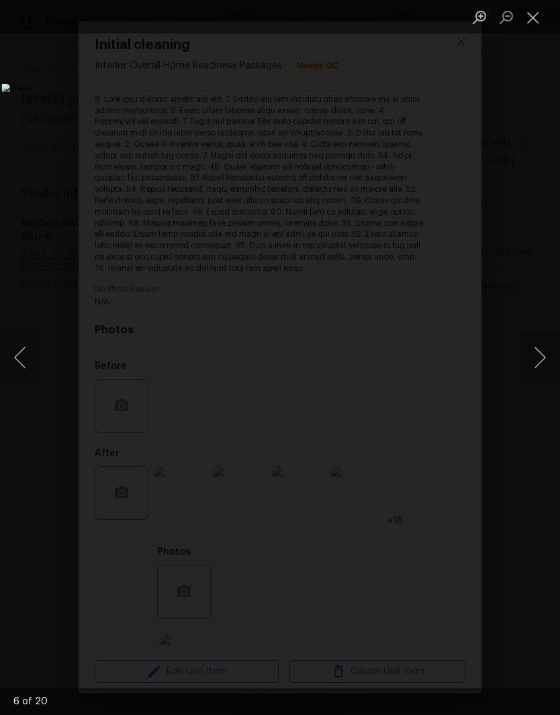
click at [539, 365] on button "Next image" at bounding box center [539, 358] width 40 height 54
click at [538, 364] on button "Next image" at bounding box center [539, 358] width 40 height 54
click at [540, 16] on button "Close lightbox" at bounding box center [532, 16] width 27 height 23
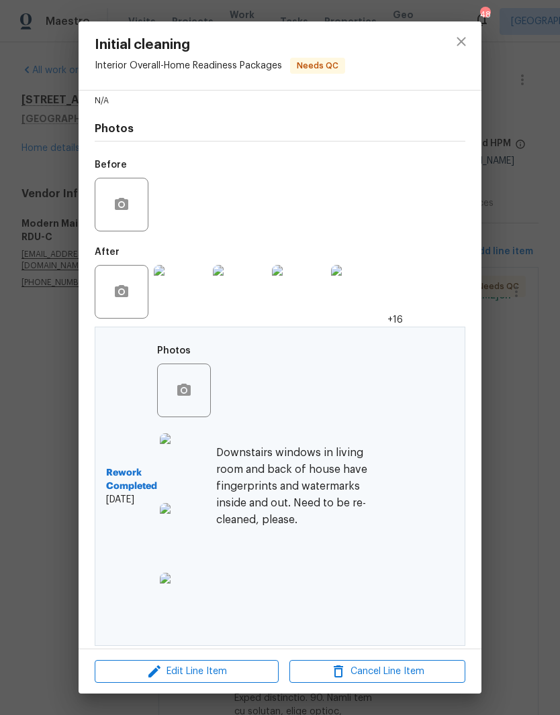
scroll to position [353, 0]
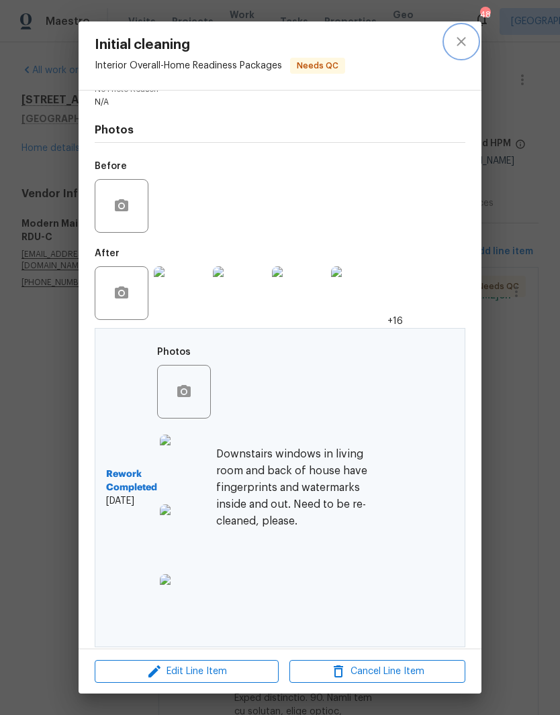
click at [460, 46] on icon "close" at bounding box center [461, 42] width 16 height 16
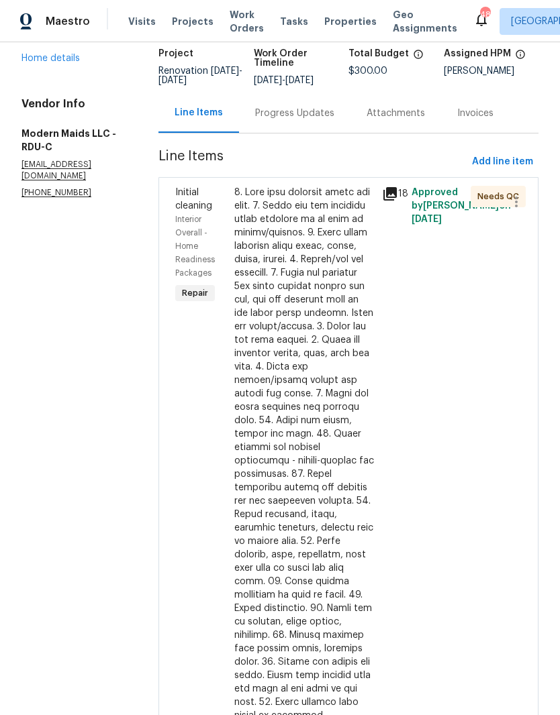
scroll to position [213, 0]
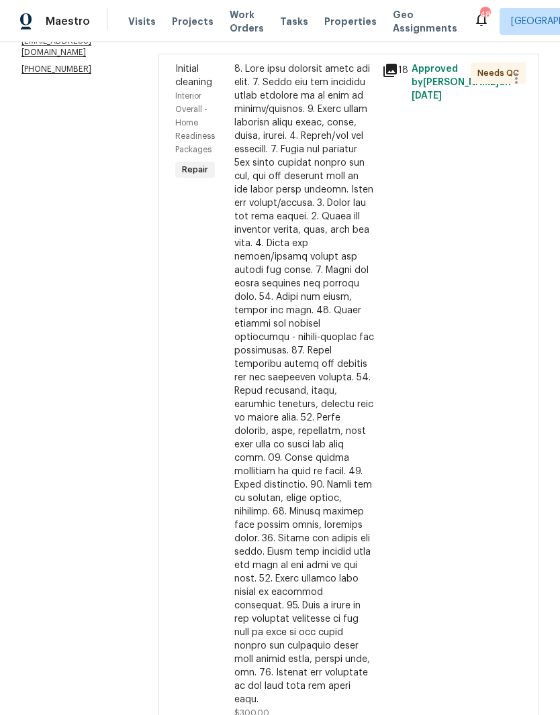
click at [365, 387] on div at bounding box center [304, 384] width 140 height 644
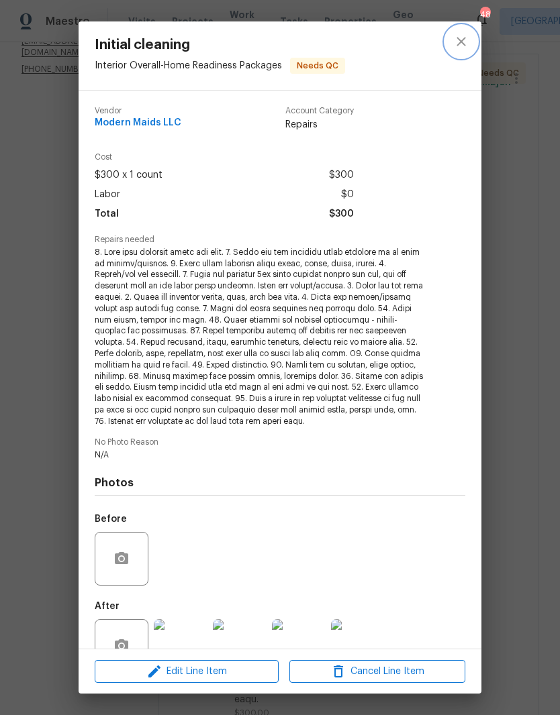
click at [466, 42] on icon "close" at bounding box center [461, 42] width 16 height 16
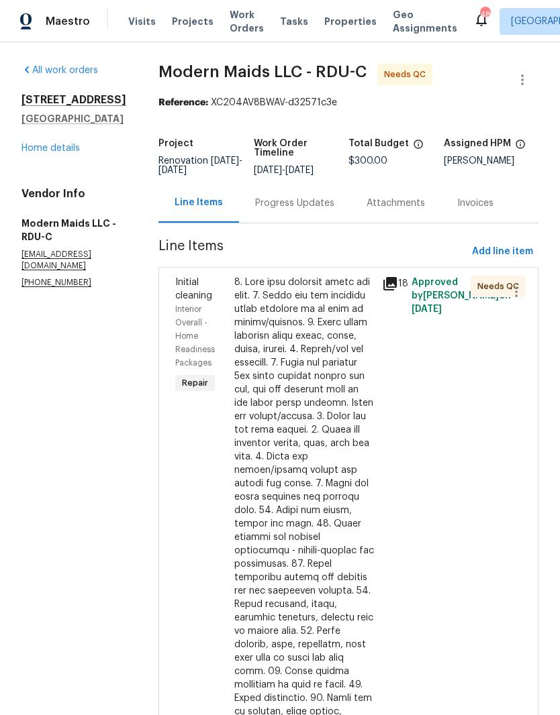
scroll to position [0, 0]
click at [519, 297] on icon "button" at bounding box center [516, 292] width 16 height 16
click at [450, 411] on div at bounding box center [280, 357] width 560 height 715
click at [322, 210] on div "Progress Updates" at bounding box center [294, 203] width 79 height 13
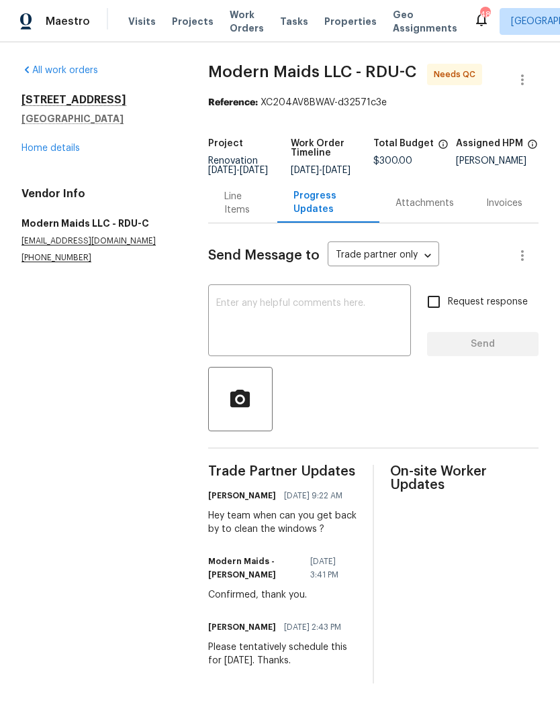
click at [236, 209] on div "Line Items" at bounding box center [243, 203] width 38 height 27
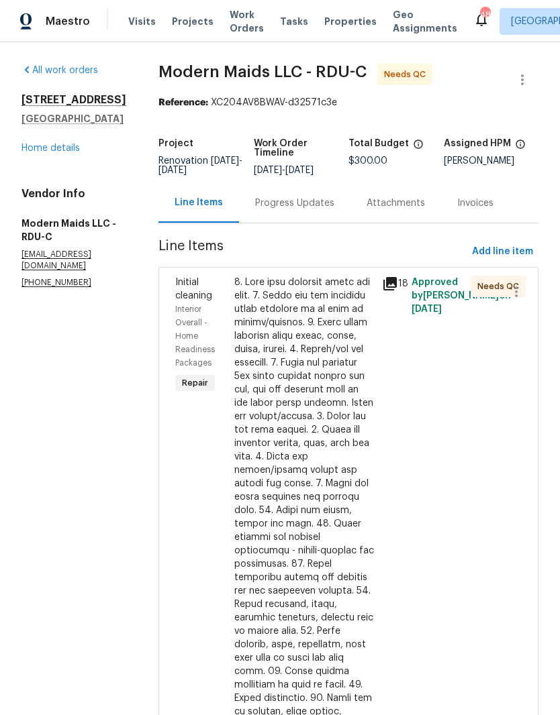
click at [66, 150] on link "Home details" at bounding box center [50, 148] width 58 height 9
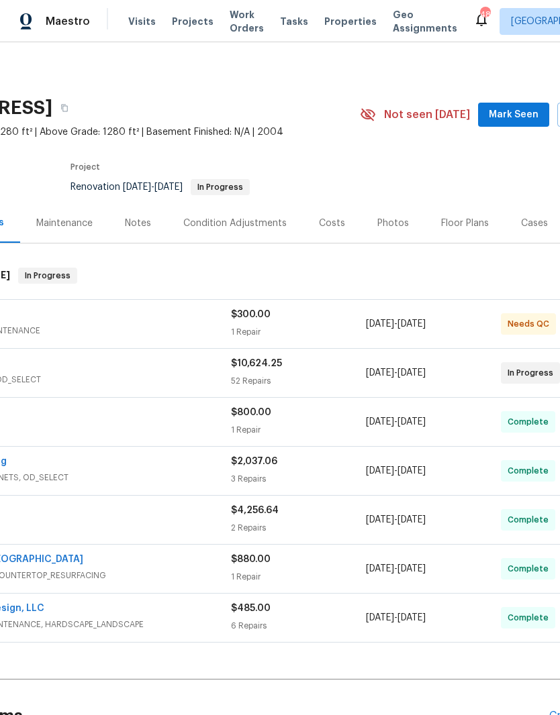
scroll to position [-1, 191]
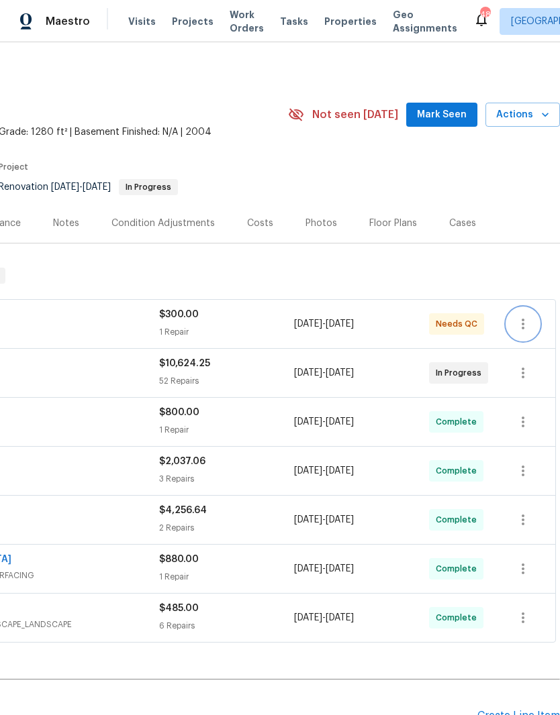
click at [529, 313] on button "button" at bounding box center [523, 324] width 32 height 32
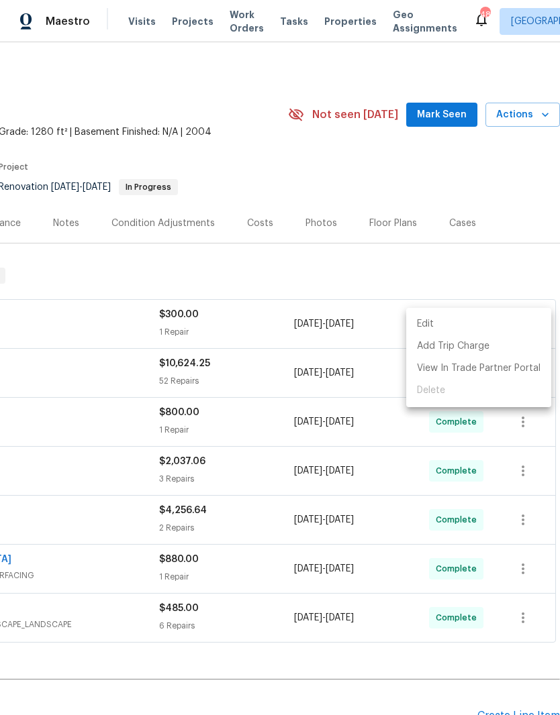
scroll to position [0, 199]
click at [523, 269] on div at bounding box center [280, 357] width 560 height 715
